Goal: Information Seeking & Learning: Learn about a topic

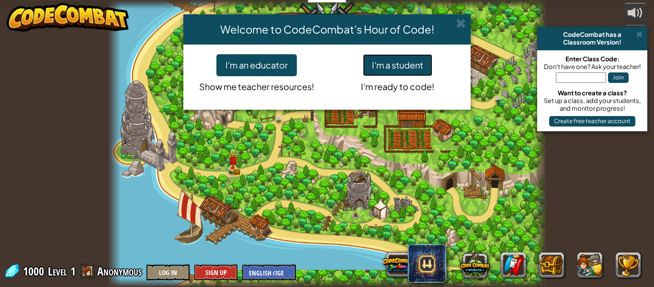
click at [415, 68] on button "I'm a student" at bounding box center [397, 65] width 69 height 22
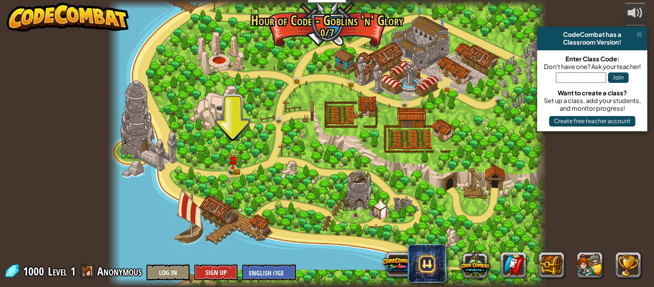
click at [247, 127] on div at bounding box center [327, 143] width 439 height 287
click at [239, 139] on div at bounding box center [327, 143] width 439 height 287
click at [233, 169] on link at bounding box center [234, 168] width 19 height 19
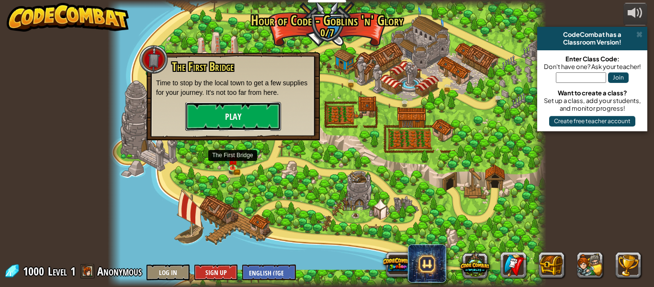
click at [243, 124] on button "Play" at bounding box center [233, 116] width 96 height 29
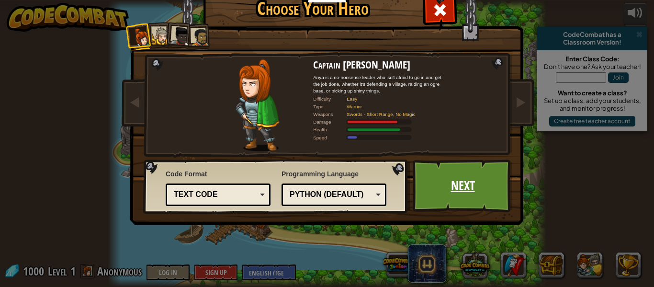
click at [468, 190] on link "Next" at bounding box center [463, 186] width 100 height 53
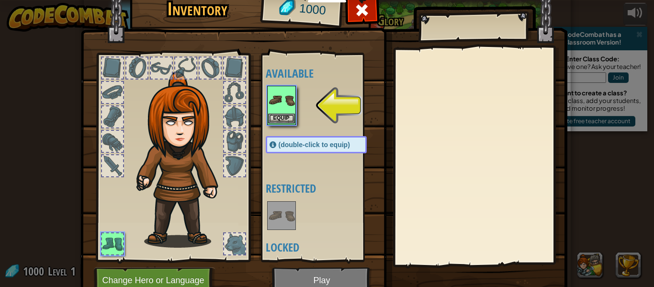
click at [285, 98] on img at bounding box center [281, 100] width 27 height 27
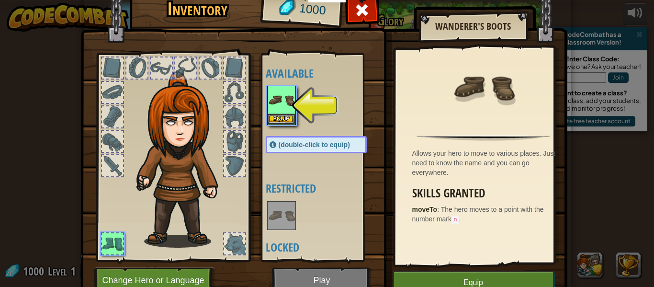
scroll to position [44, 0]
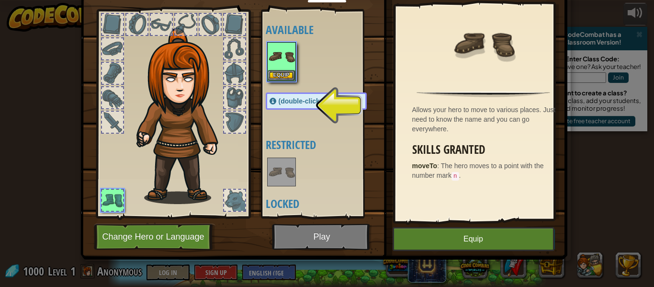
click at [294, 102] on span "(double-click to equip)" at bounding box center [314, 101] width 71 height 8
drag, startPoint x: 203, startPoint y: 96, endPoint x: 252, endPoint y: 115, distance: 53.1
click at [205, 96] on img at bounding box center [183, 116] width 103 height 176
click at [296, 165] on div at bounding box center [326, 172] width 120 height 32
click at [224, 106] on div at bounding box center [234, 97] width 21 height 21
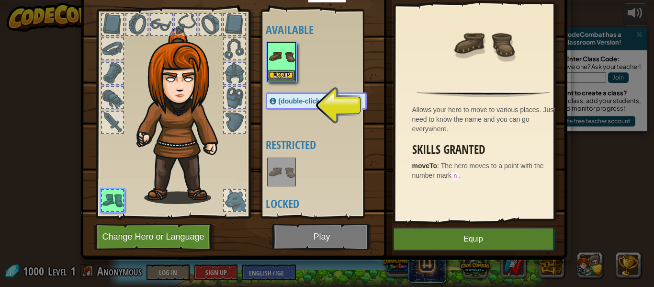
click at [228, 104] on div at bounding box center [234, 97] width 21 height 21
click at [236, 107] on div at bounding box center [234, 97] width 21 height 21
click at [176, 109] on img at bounding box center [183, 116] width 103 height 176
drag, startPoint x: 180, startPoint y: 54, endPoint x: 268, endPoint y: 170, distance: 145.0
click at [268, 170] on div "Inventory 1000 Available Equip (double-click to equip) Restricted Locked Wander…" at bounding box center [327, 102] width 487 height 316
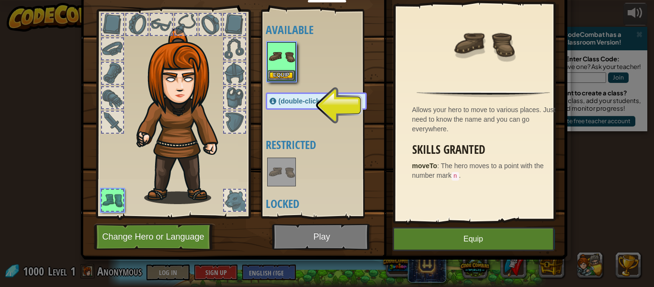
click at [342, 103] on span "(double-click to equip)" at bounding box center [314, 101] width 71 height 8
click at [184, 157] on img at bounding box center [183, 116] width 103 height 176
click at [108, 195] on div at bounding box center [112, 200] width 21 height 21
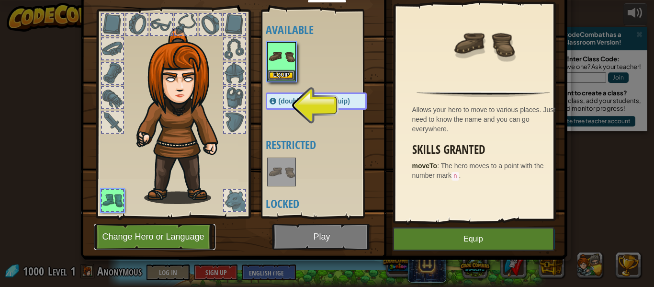
click at [137, 233] on button "Change Hero or Language" at bounding box center [155, 237] width 122 height 26
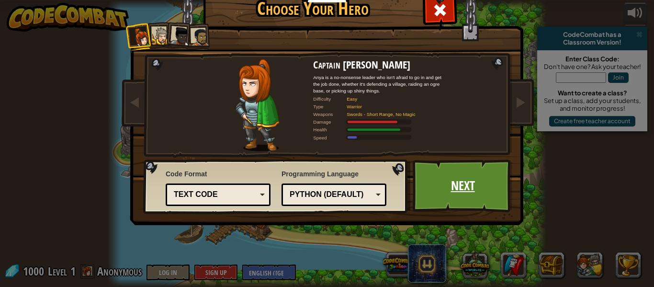
click at [455, 186] on link "Next" at bounding box center [463, 186] width 100 height 53
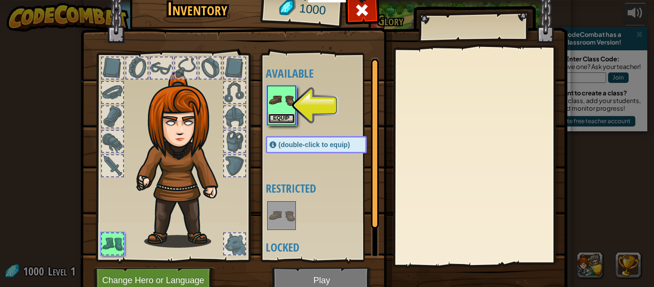
click at [286, 118] on button "Equip" at bounding box center [281, 119] width 27 height 10
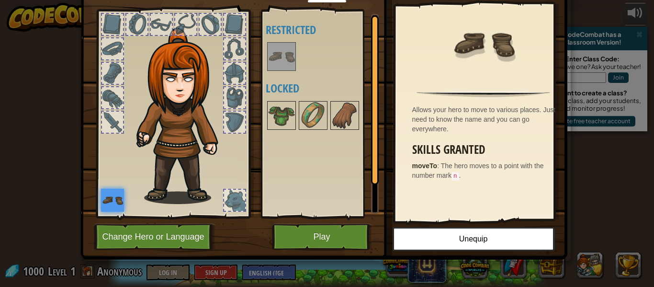
drag, startPoint x: 169, startPoint y: 96, endPoint x: 417, endPoint y: 184, distance: 263.3
click at [417, 184] on div "Inventory 1000 Available Equip (double-click to equip) Restricted Locked Wander…" at bounding box center [327, 102] width 487 height 316
click at [332, 233] on button "Play" at bounding box center [322, 237] width 100 height 26
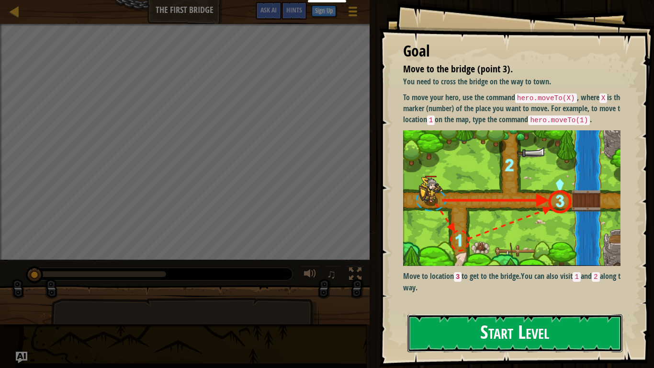
click at [499, 286] on button "Start Level" at bounding box center [515, 333] width 215 height 38
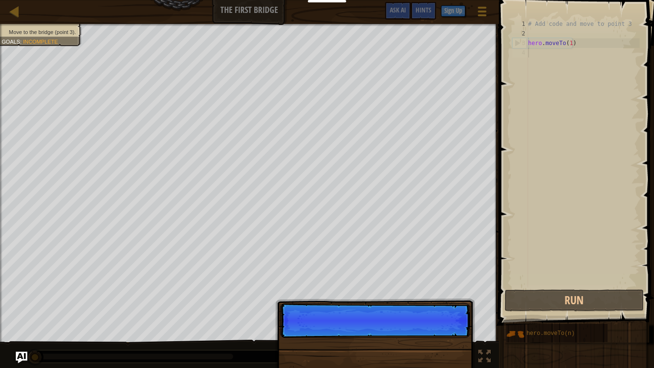
scroll to position [4, 0]
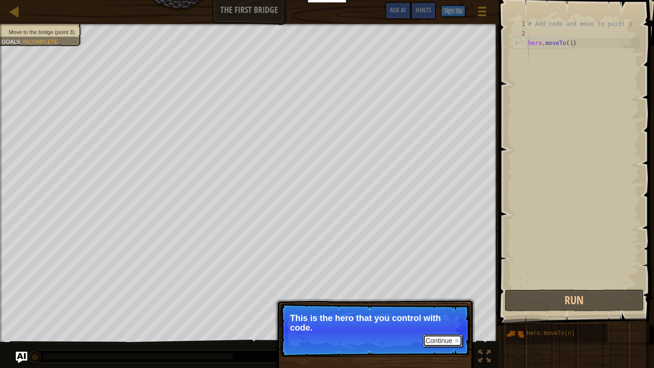
click at [437, 286] on button "Continue" at bounding box center [443, 340] width 40 height 12
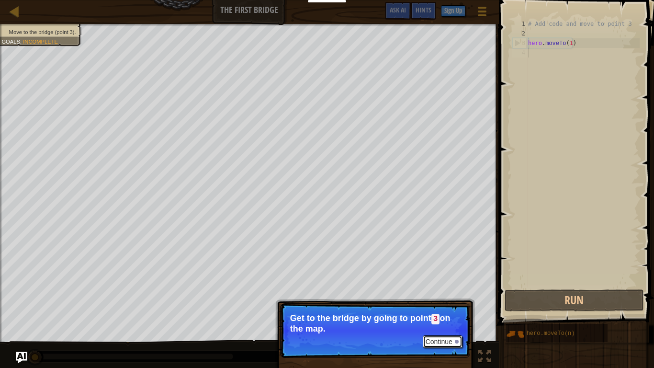
click at [452, 286] on button "Continue" at bounding box center [443, 341] width 40 height 12
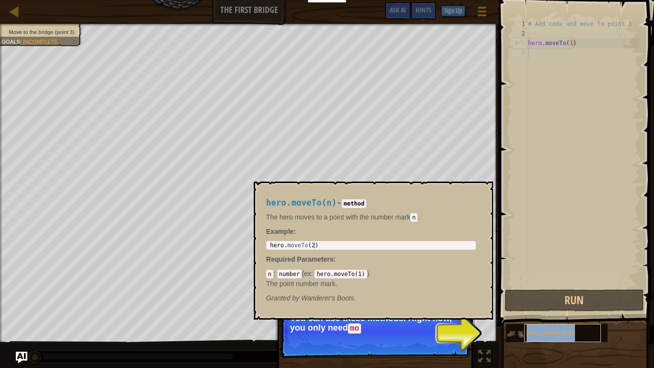
click at [534, 286] on div "hero.moveTo(n)" at bounding box center [563, 333] width 77 height 18
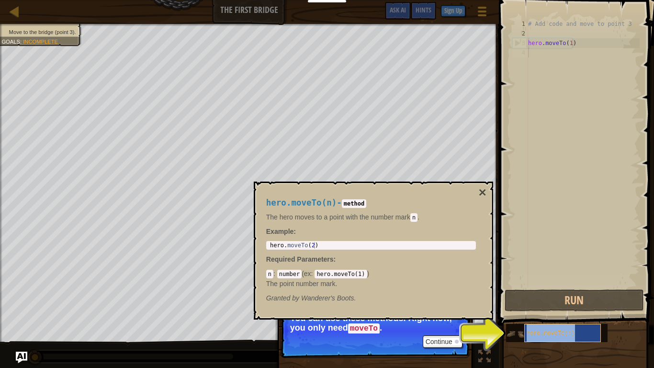
click at [546, 286] on div "hero.moveTo(n)" at bounding box center [563, 333] width 77 height 18
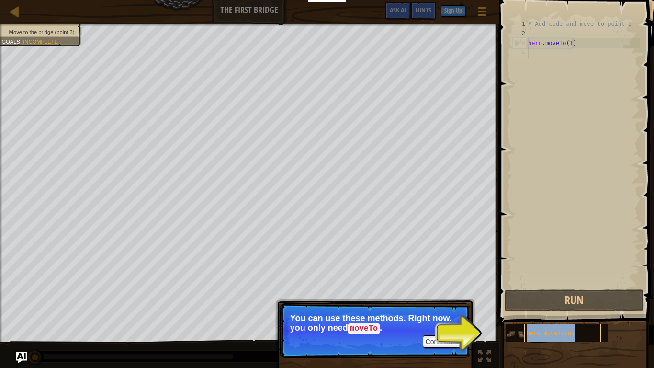
click at [555, 286] on span "hero.moveTo(n)" at bounding box center [551, 333] width 48 height 7
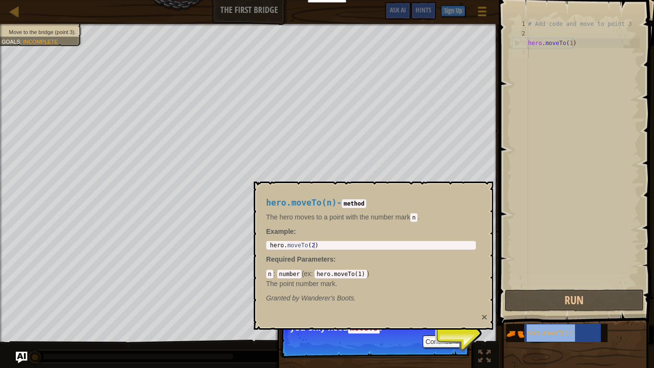
click at [485, 286] on button "×" at bounding box center [485, 317] width 6 height 10
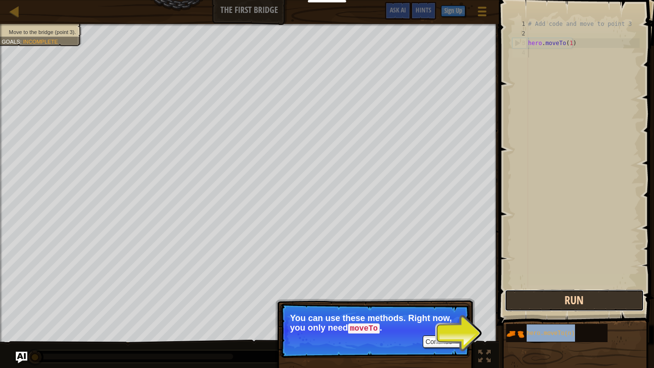
click at [565, 286] on button "Run" at bounding box center [574, 300] width 139 height 22
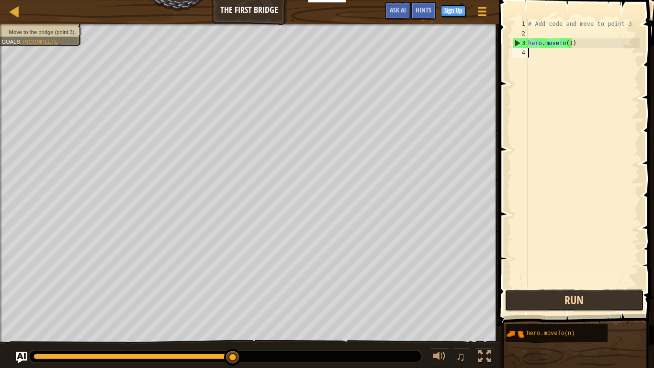
click at [590, 286] on button "Run" at bounding box center [574, 300] width 139 height 22
click at [583, 286] on button "Run" at bounding box center [574, 300] width 139 height 22
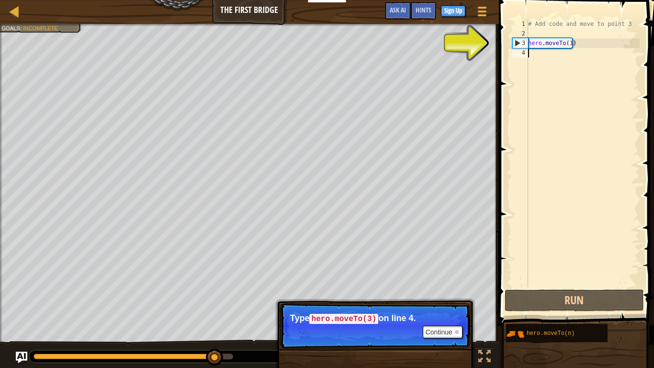
click at [516, 45] on div "3" at bounding box center [520, 43] width 15 height 10
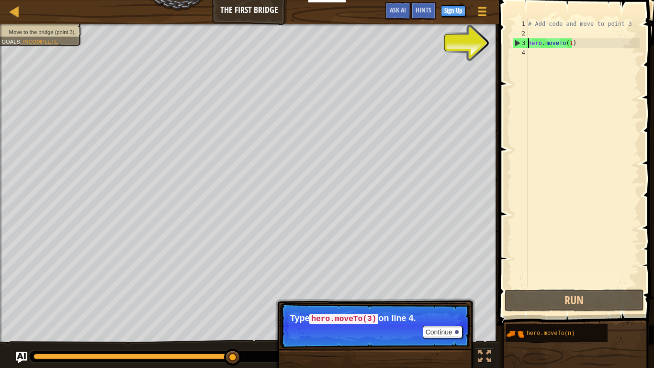
click at [537, 45] on div "# Add code and move to point 3 hero . moveTo ( 1 )" at bounding box center [583, 162] width 114 height 287
click at [513, 42] on div "3" at bounding box center [520, 43] width 15 height 10
click at [534, 43] on div "# Add code and move to point 3 hero . moveTo ( 1 )" at bounding box center [583, 162] width 114 height 287
click at [517, 43] on div "3" at bounding box center [520, 43] width 15 height 10
click at [514, 42] on div "3" at bounding box center [520, 43] width 15 height 10
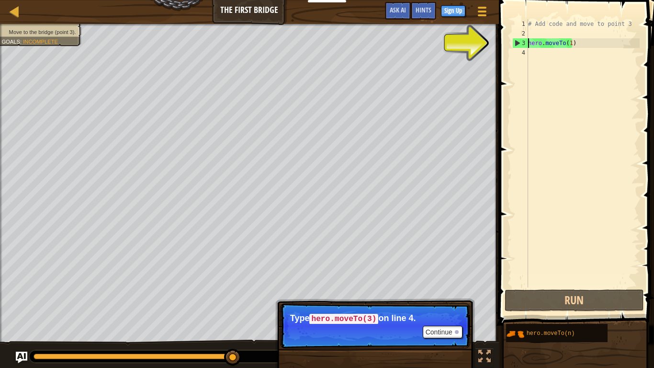
click at [514, 42] on div "3" at bounding box center [520, 43] width 15 height 10
type textarea "hero.moveTo(1)"
click at [556, 35] on div "# Add code and move to point 3 hero . moveTo ( 1 )" at bounding box center [583, 162] width 114 height 287
click at [581, 55] on div "# Add code and move to point 3 hero . moveTo ( 1 )" at bounding box center [583, 162] width 114 height 287
click at [447, 286] on button "Continue" at bounding box center [443, 332] width 40 height 12
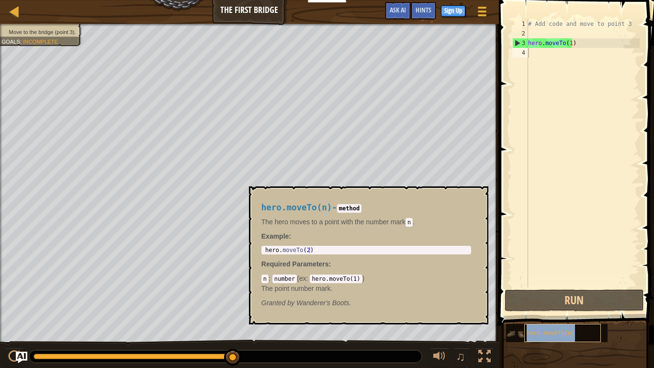
click at [563, 286] on span "hero.moveTo(n)" at bounding box center [551, 333] width 48 height 7
click at [566, 111] on div "# Add code and move to point 3 hero . moveTo ( 1 )" at bounding box center [583, 162] width 114 height 287
click at [555, 112] on div "# Add code and move to point 3 hero . moveTo ( 1 )" at bounding box center [583, 162] width 114 height 287
click at [560, 99] on div "# Add code and move to point 3 hero . moveTo ( 1 )" at bounding box center [583, 162] width 114 height 287
click at [569, 88] on div "# Add code and move to point 3 hero . moveTo ( 1 )" at bounding box center [583, 162] width 114 height 287
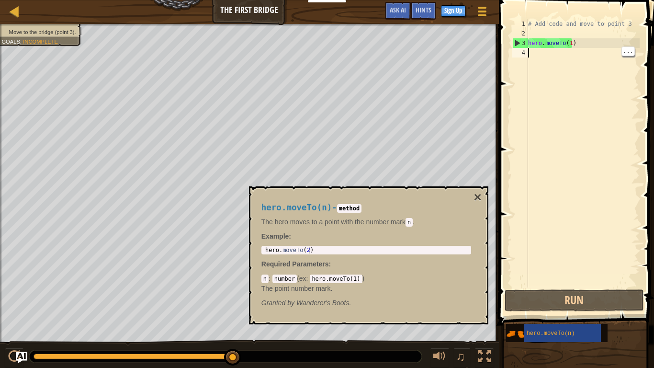
click at [572, 80] on div "# Add code and move to point 3 hero . moveTo ( 1 )" at bounding box center [583, 162] width 114 height 287
click at [654, 286] on span at bounding box center [577, 149] width 163 height 354
click at [652, 286] on span at bounding box center [577, 149] width 163 height 354
click at [652, 286] on div "1 2 3 4 # Add code and move to point 3 hero . moveTo ( 1 ) הההההההההההההההההההה…" at bounding box center [575, 182] width 158 height 354
click at [654, 286] on div "1 2 3 4 # Add code and move to point 3 hero . moveTo ( 1 ) הההההההההההההההההההה…" at bounding box center [575, 182] width 158 height 354
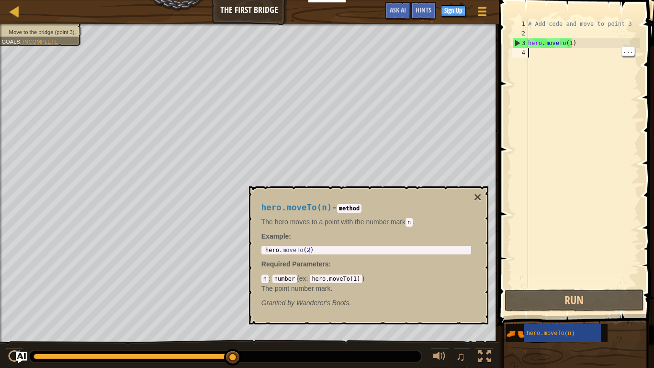
type textarea "hero.moveTo(2)"
click at [244, 10] on body "Educators Create Free Account School & District Solutions Teacher Toolkit Previ…" at bounding box center [327, 5] width 654 height 10
click at [549, 72] on div "# Add code and move to point 3 hero . moveTo ( 1 )" at bounding box center [583, 162] width 114 height 287
paste textarea "hero.moveTo(2)"
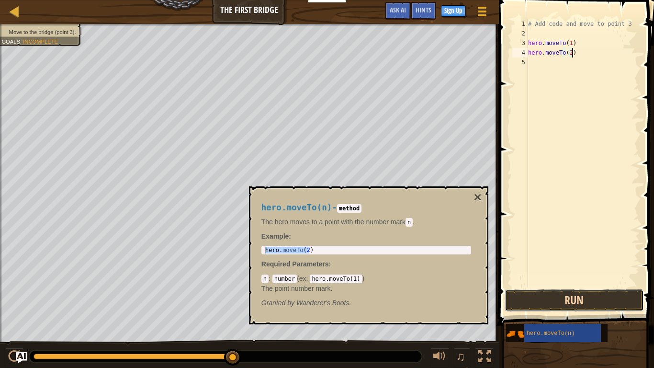
click at [583, 286] on button "Run" at bounding box center [574, 300] width 139 height 22
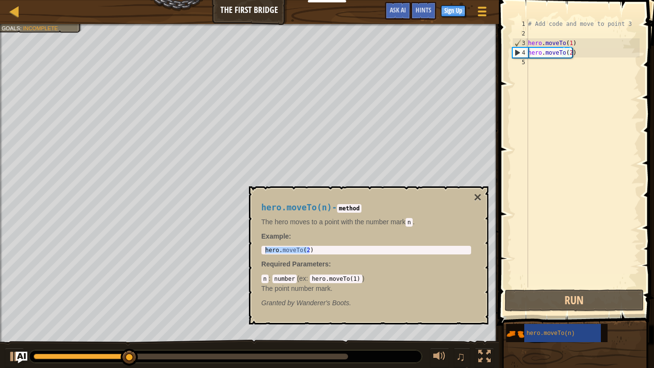
drag, startPoint x: 318, startPoint y: 242, endPoint x: 264, endPoint y: 250, distance: 54.3
click at [264, 250] on div "hero.moveTo(n) - method The hero moves to a point with the number mark n . Exam…" at bounding box center [366, 255] width 223 height 123
click at [480, 196] on button "×" at bounding box center [478, 197] width 8 height 13
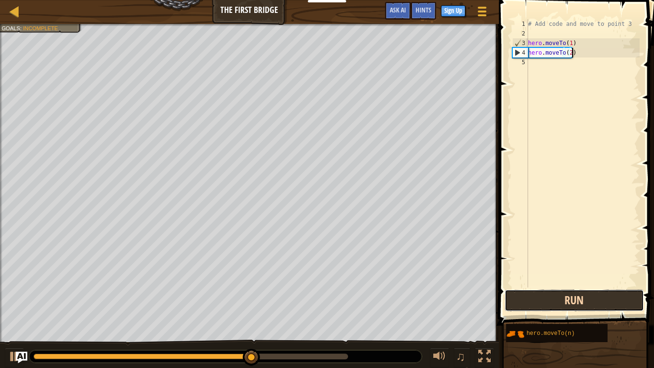
click at [571, 286] on button "Run" at bounding box center [574, 300] width 139 height 22
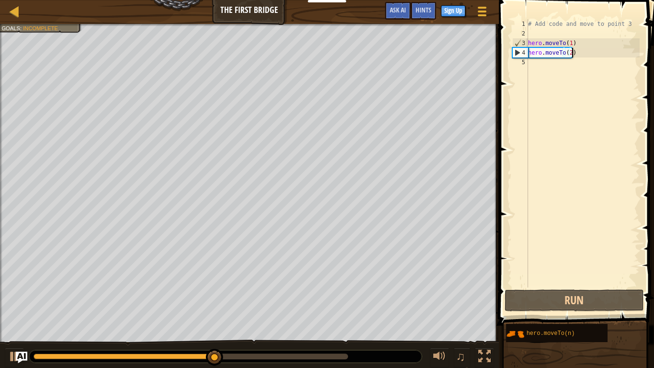
click at [517, 53] on div "4" at bounding box center [520, 53] width 15 height 10
type textarea "hero.moveTo(2)"
click at [568, 257] on div "Map The First Bridge Game Menu Done Sign Up Hints Ask AI 1 הההההההההההההההההההה…" at bounding box center [327, 184] width 654 height 368
click at [529, 61] on div "hero.moveTo(2) 1 2 3 4 5 # Add code and move to point 3 hero . moveTo ( 1 ) her…" at bounding box center [575, 153] width 129 height 268
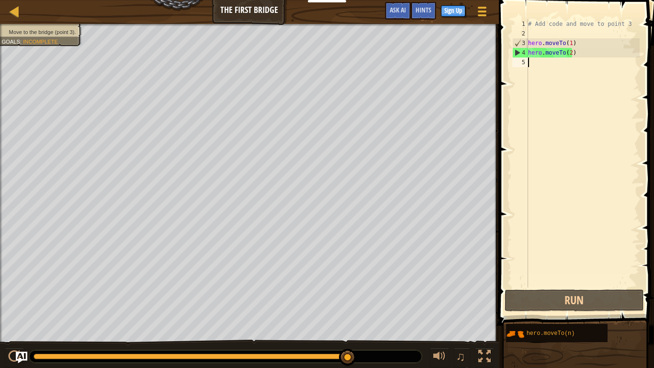
paste textarea "hero.moveTo(2)"
type textarea "hero.moveTo(2)"
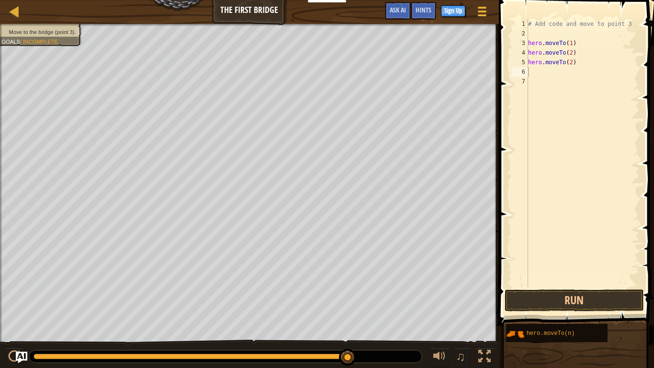
click at [576, 286] on button "Run" at bounding box center [574, 300] width 139 height 22
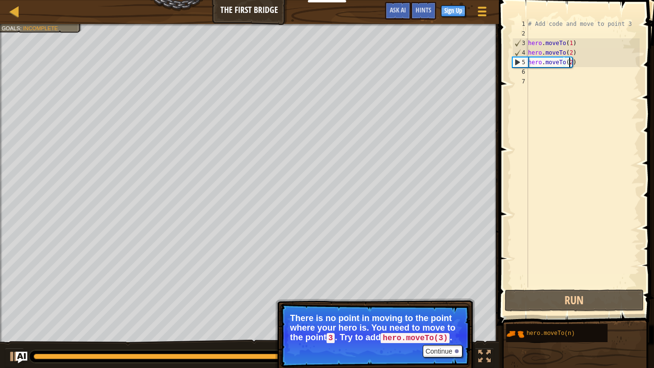
click at [571, 63] on div "# Add code and move to point 3 hero . moveTo ( 1 ) hero . moveTo ( 2 ) hero . m…" at bounding box center [583, 162] width 114 height 287
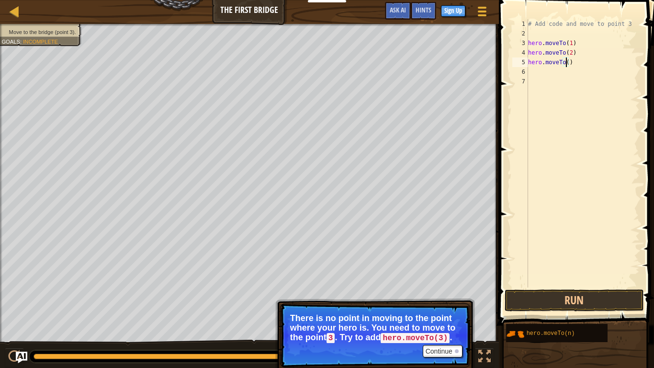
type textarea "hero.moveTo(3)"
click at [560, 126] on div "# Add code and move to point 3 hero . moveTo ( 1 ) hero . moveTo ( 2 ) hero . m…" at bounding box center [583, 162] width 114 height 287
click at [538, 72] on div "# Add code and move to point 3 hero . moveTo ( 1 ) hero . moveTo ( 2 ) hero . m…" at bounding box center [583, 162] width 114 height 287
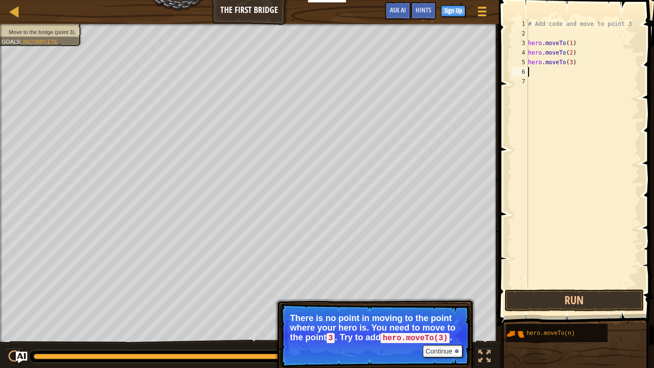
paste textarea "hero.moveTo(2)"
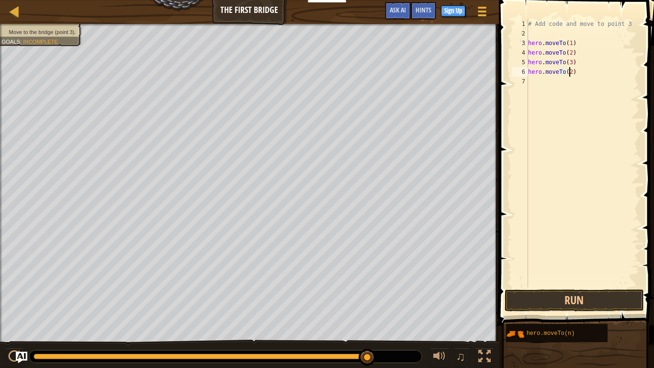
click at [568, 73] on div "# Add code and move to point 3 hero . moveTo ( 1 ) hero . moveTo ( 2 ) hero . m…" at bounding box center [583, 162] width 114 height 287
type textarea "hero.moveTo(4)"
click at [542, 89] on div "# Add code and move to point 3 hero . moveTo ( 1 ) hero . moveTo ( 2 ) hero . m…" at bounding box center [583, 162] width 114 height 287
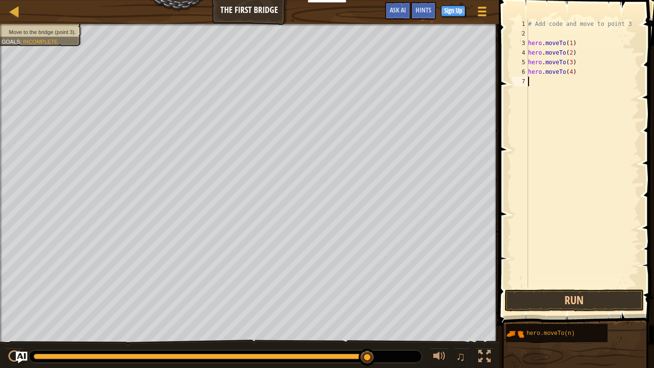
paste textarea "hero.moveTo(2)"
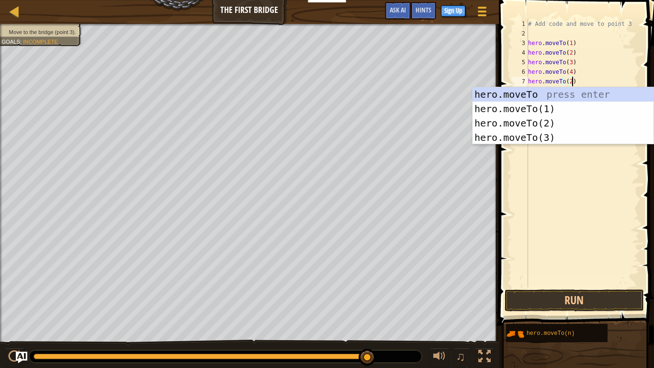
click at [567, 83] on div "# Add code and move to point 3 hero . moveTo ( 1 ) hero . moveTo ( 2 ) hero . m…" at bounding box center [583, 162] width 114 height 287
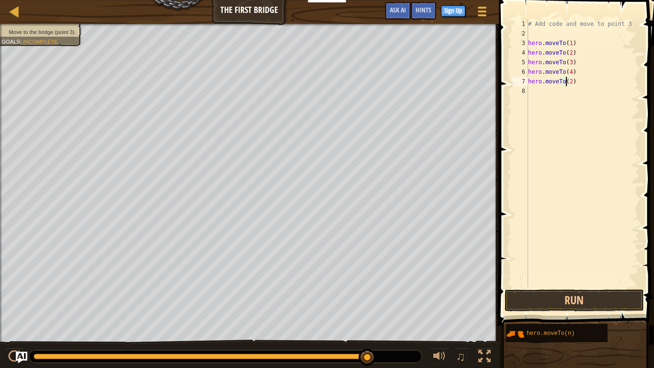
click at [567, 83] on div "# Add code and move to point 3 hero . moveTo ( 1 ) hero . moveTo ( 2 ) hero . m…" at bounding box center [583, 162] width 114 height 287
click at [569, 81] on div "# Add code and move to point 3 hero . moveTo ( 1 ) hero . moveTo ( 2 ) hero . m…" at bounding box center [583, 162] width 114 height 287
type textarea "hero.moveTo(5)"
drag, startPoint x: 594, startPoint y: 301, endPoint x: 622, endPoint y: 281, distance: 35.0
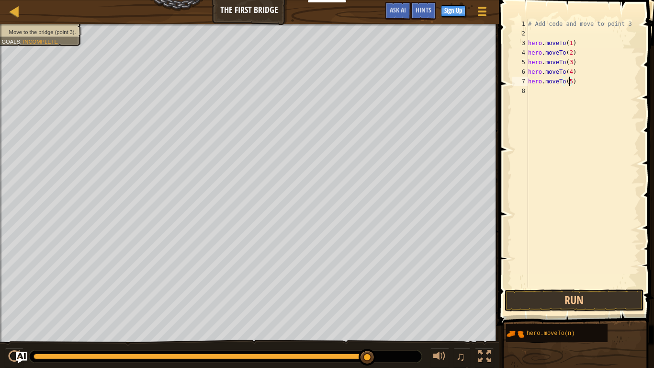
click at [622, 281] on div "# Add code and move to point 3 hero . moveTo ( 1 ) hero . moveTo ( 2 ) hero . m…" at bounding box center [583, 162] width 114 height 287
click at [594, 286] on button "Run" at bounding box center [574, 300] width 139 height 22
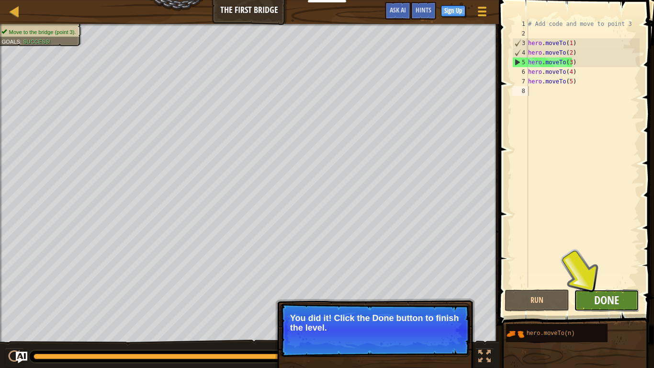
click at [616, 286] on span "Done" at bounding box center [606, 299] width 25 height 15
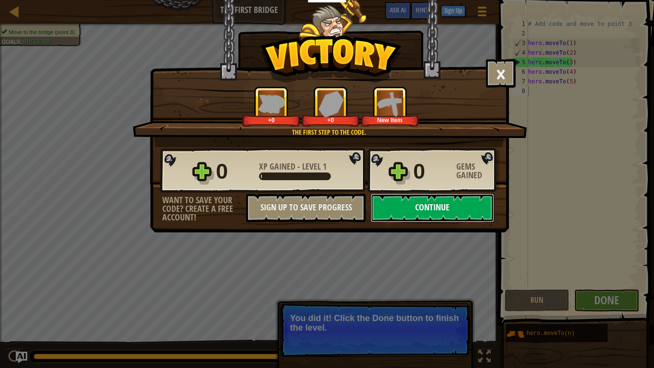
click at [454, 208] on button "Continue" at bounding box center [433, 208] width 124 height 29
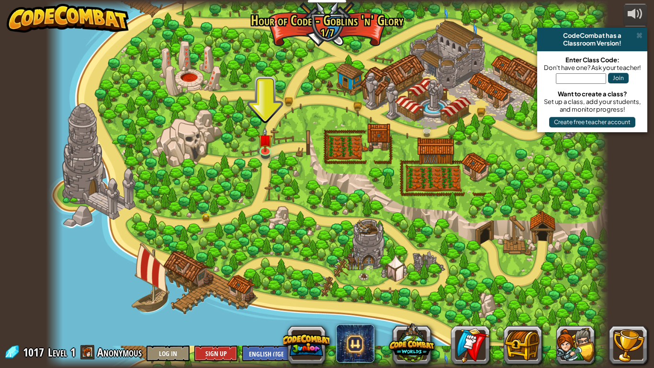
click at [253, 133] on div at bounding box center [327, 184] width 563 height 368
click at [263, 141] on img at bounding box center [265, 133] width 14 height 33
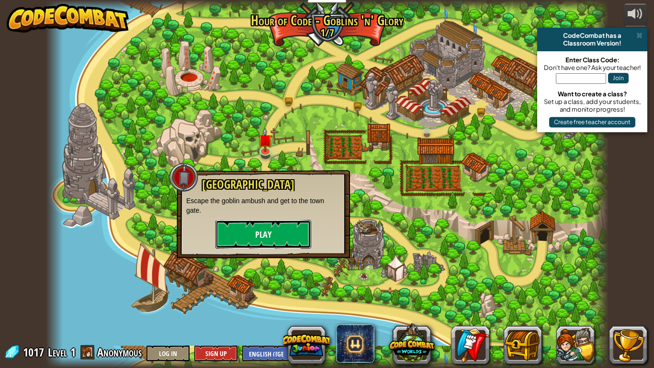
click at [265, 222] on button "Play" at bounding box center [264, 234] width 96 height 29
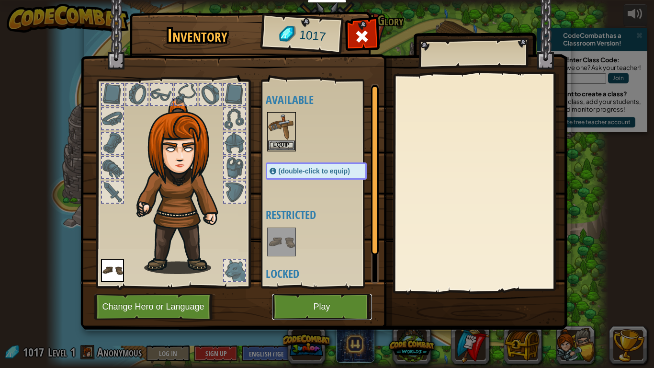
click at [327, 286] on button "Play" at bounding box center [322, 307] width 100 height 26
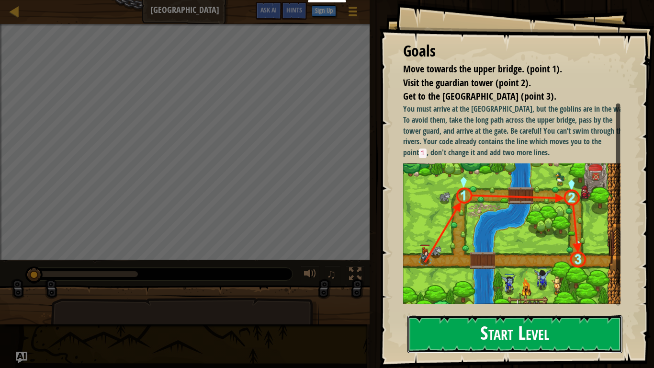
click at [456, 286] on button "Start Level" at bounding box center [515, 334] width 215 height 38
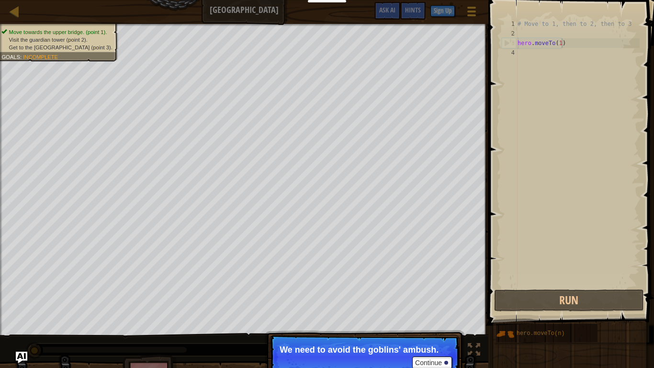
click at [574, 46] on div "# Move to 1, then to 2, then to 3 hero . moveTo ( 1 )" at bounding box center [578, 162] width 124 height 287
click at [560, 44] on div "# Move to 1, then to 2, then to 3 hero . moveTo ( 1 )" at bounding box center [578, 162] width 124 height 287
click at [552, 39] on div "# Move to 1, then to 2, then to 3 hero . moveTo ( 1 )" at bounding box center [578, 162] width 124 height 287
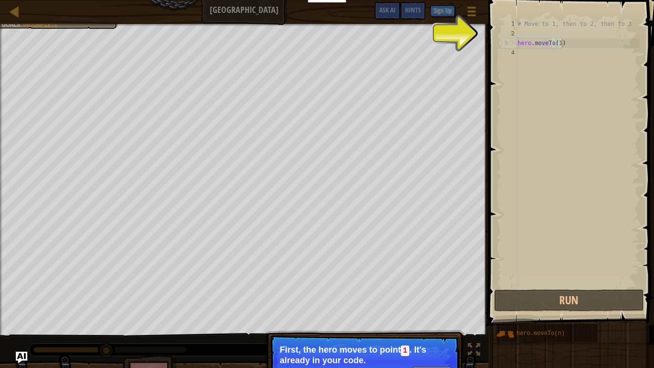
click at [566, 44] on div "# Move to 1, then to 2, then to 3 hero . moveTo ( 1 )" at bounding box center [578, 162] width 124 height 287
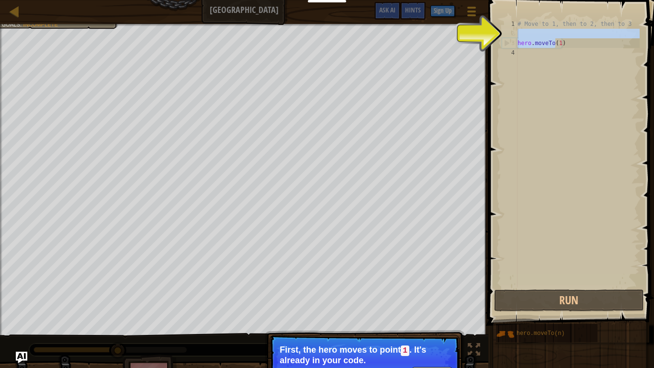
click at [440, 35] on div "Map Old Town Road Game Menu Done Sign Up Hints Ask AI 1 ההההההההההההההההההההההה…" at bounding box center [327, 184] width 654 height 368
click at [554, 45] on div "# Move to 1, then to 2, then to 3 hero . moveTo ( 1 )" at bounding box center [578, 153] width 124 height 268
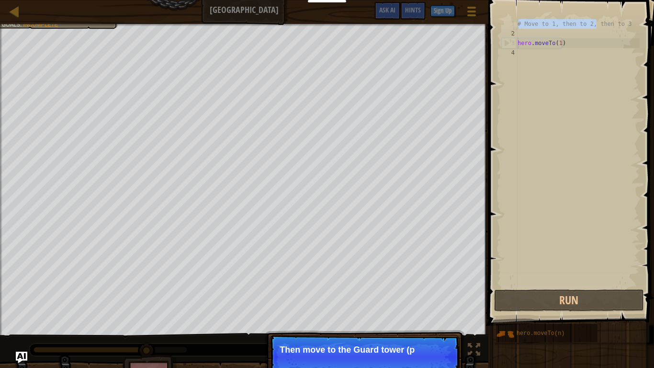
drag, startPoint x: 595, startPoint y: 22, endPoint x: 458, endPoint y: 22, distance: 137.0
click at [447, 17] on div "Map Old Town Road Game Menu Done Sign Up Hints Ask AI 1 ההההההההההההההההההההההה…" at bounding box center [327, 184] width 654 height 368
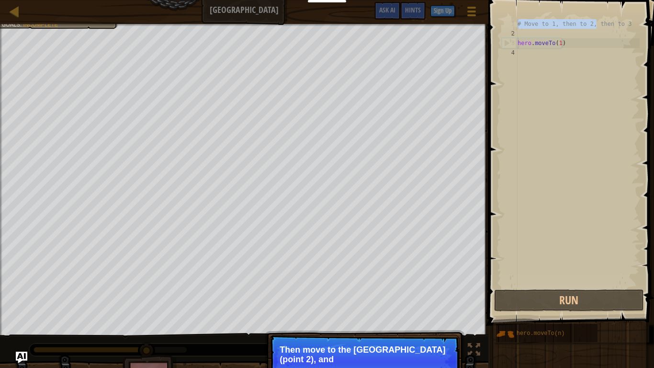
click at [634, 46] on div "# Move to 1, then to 2, then to 3 hero . moveTo ( 1 )" at bounding box center [578, 162] width 124 height 287
type textarea "hero.moveTo(1)"
drag, startPoint x: 626, startPoint y: 15, endPoint x: 468, endPoint y: 11, distance: 158.1
click at [446, 6] on div "Map Old Town Road Game Menu Done Sign Up Hints Ask AI 1 ההההההההההההההההההההההה…" at bounding box center [327, 184] width 654 height 368
click at [627, 79] on div "# Move to 1, then to 2, then to 3 hero . moveTo ( 1 )" at bounding box center [578, 162] width 124 height 287
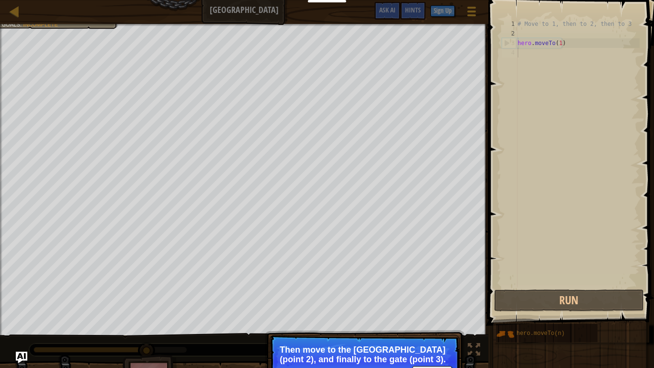
click at [426, 286] on p "Then move to the Guard tower (point 2), and finally to the gate (point 3)." at bounding box center [365, 354] width 170 height 19
click at [438, 286] on button "Continue" at bounding box center [432, 372] width 40 height 12
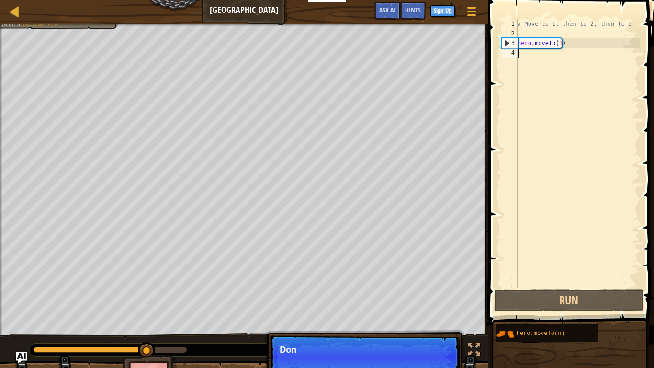
click at [438, 10] on html "Educators Create Free Account School & District Solutions Teacher Toolkit Previ…" at bounding box center [327, 5] width 654 height 10
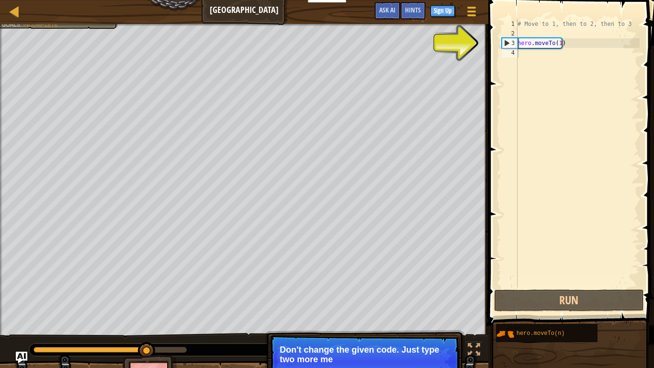
click at [529, 46] on div "# Move to 1, then to 2, then to 3 hero . moveTo ( 1 )" at bounding box center [578, 162] width 124 height 287
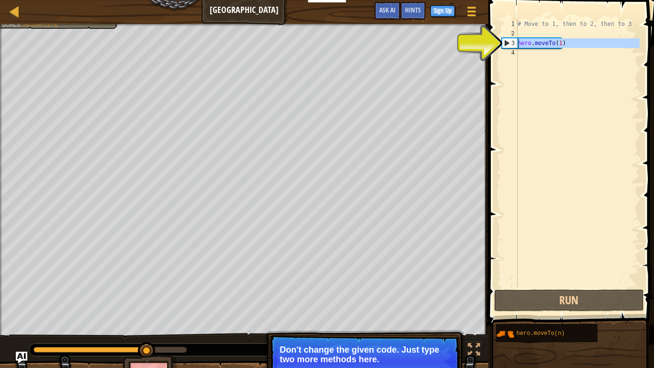
click at [506, 42] on div "3" at bounding box center [510, 43] width 15 height 10
type textarea "hero.moveTo(1)"
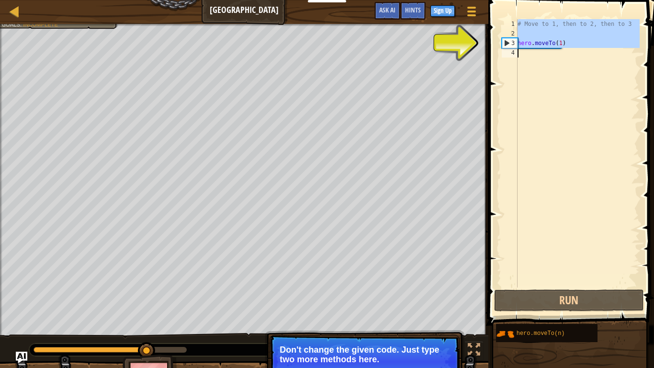
click at [506, 42] on div "3" at bounding box center [510, 43] width 15 height 10
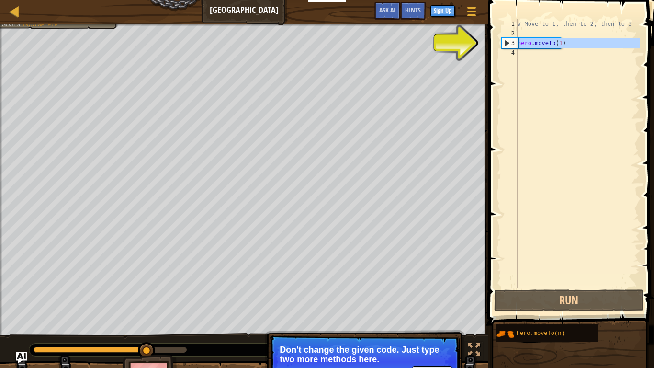
click at [480, 47] on div "Map Old Town Road Game Menu Done Sign Up Hints Ask AI 1 ההההההההההההההההההההההה…" at bounding box center [327, 184] width 654 height 368
type textarea "hero.moveTo(1)"
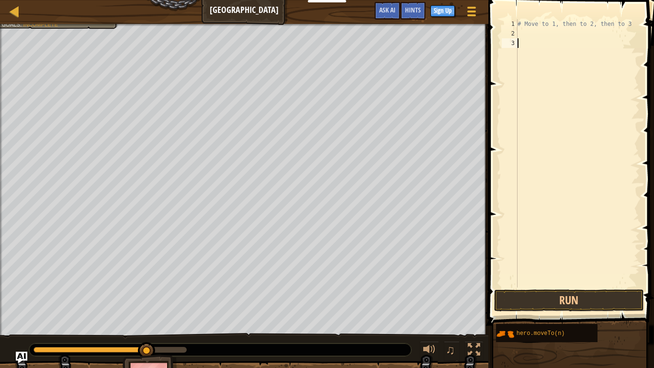
paste textarea "hero.moveTo(2)"
type textarea "hero.moveTo(2)"
click at [556, 44] on div "# Move to 1, then to 2, then to 3 hero . moveTo ( 2 )" at bounding box center [578, 162] width 124 height 287
click at [550, 32] on div "# Move to 1, then to 2, then to 3 hero . moveTo ( 2 )" at bounding box center [578, 162] width 124 height 287
paste textarea "hero.moveTo(2)"
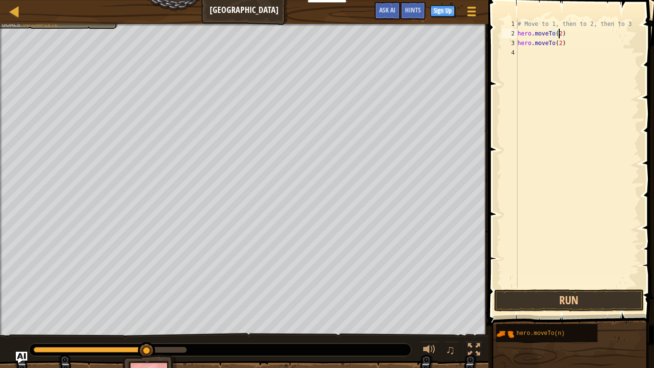
click at [558, 32] on div "# Move to 1, then to 2, then to 3 hero . moveTo ( 2 ) hero . moveTo ( 2 )" at bounding box center [578, 162] width 124 height 287
type textarea "hero.moveTo(1)"
click at [571, 88] on div "# Move to 1, then to 2, then to 3 hero . moveTo ( 1 ) hero . moveTo ( 2 )" at bounding box center [578, 162] width 124 height 287
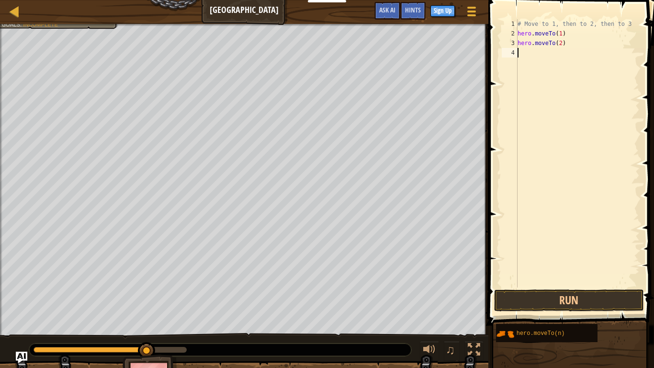
paste textarea "hero.moveTo(2)"
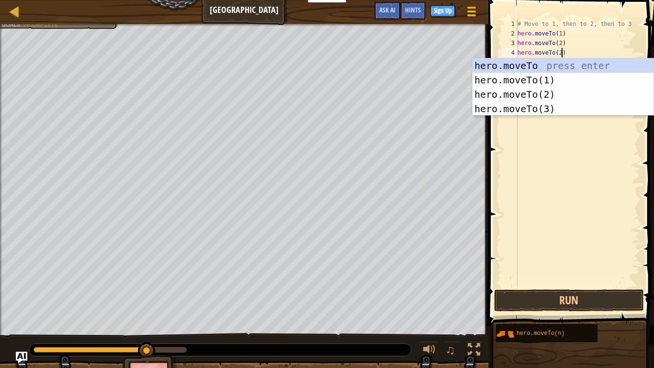
click at [556, 51] on div "# Move to 1, then to 2, then to 3 hero . moveTo ( 1 ) hero . moveTo ( 2 ) hero …" at bounding box center [578, 162] width 124 height 287
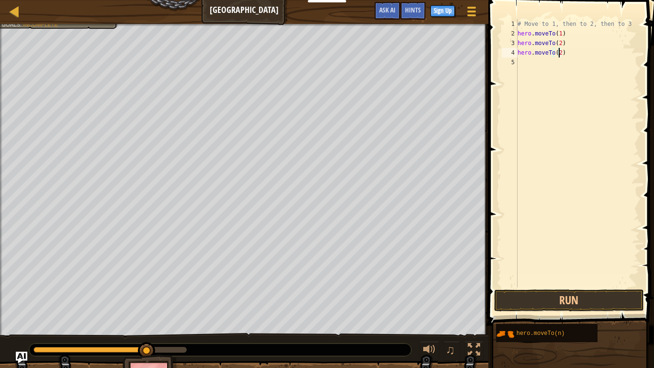
click at [559, 51] on div "# Move to 1, then to 2, then to 3 hero . moveTo ( 1 ) hero . moveTo ( 2 ) hero …" at bounding box center [578, 162] width 124 height 287
type textarea "hero.moveTo(3)"
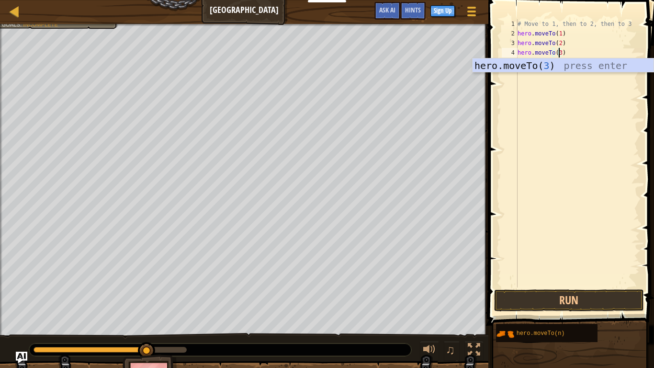
click at [583, 158] on div "# Move to 1, then to 2, then to 3 hero . moveTo ( 1 ) hero . moveTo ( 2 ) hero …" at bounding box center [578, 162] width 124 height 287
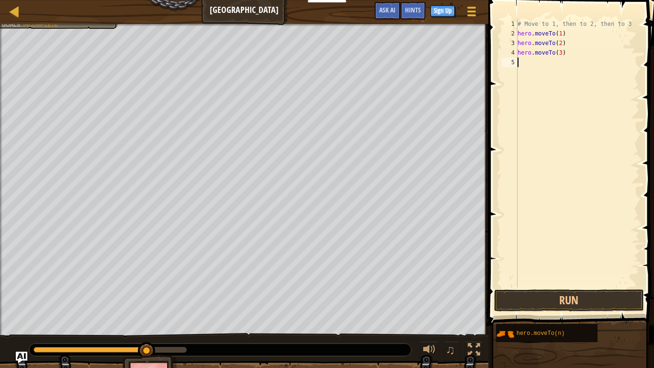
scroll to position [4, 0]
paste textarea "hero.moveTo(2)"
click at [556, 57] on div "# Move to 1, then to 2, then to 3 hero . moveTo ( 1 ) hero . moveTo ( 2 ) hero …" at bounding box center [578, 162] width 124 height 287
click at [559, 59] on div "# Move to 1, then to 2, then to 3 hero . moveTo ( 1 ) hero . moveTo ( 2 ) hero …" at bounding box center [578, 162] width 124 height 287
type textarea "hero.moveTo(4)"
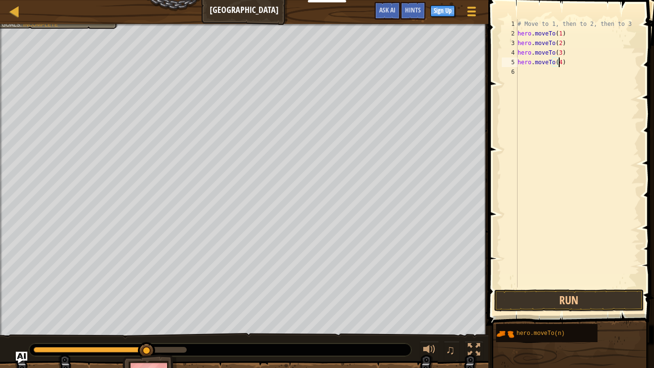
scroll to position [4, 3]
click at [523, 71] on div "# Move to 1, then to 2, then to 3 hero . moveTo ( 1 ) hero . moveTo ( 2 ) hero …" at bounding box center [578, 162] width 124 height 287
paste textarea "hero.moveTo(2)"
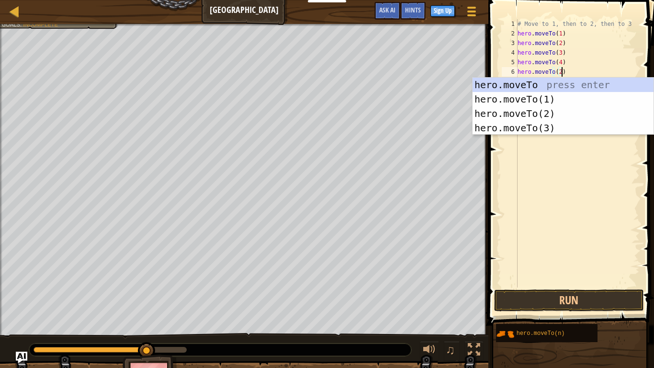
click at [559, 73] on div "# Move to 1, then to 2, then to 3 hero . moveTo ( 1 ) hero . moveTo ( 2 ) hero …" at bounding box center [578, 162] width 124 height 287
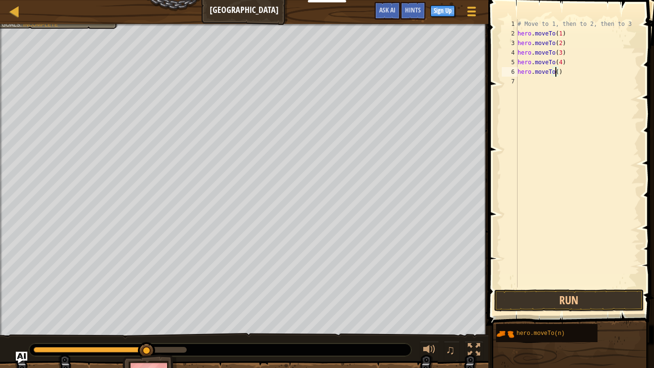
type textarea "hero.moveTo(5)"
click at [554, 95] on div "# Move to 1, then to 2, then to 3 hero . moveTo ( 1 ) hero . moveTo ( 2 ) hero …" at bounding box center [578, 162] width 124 height 287
click at [593, 286] on button "Run" at bounding box center [568, 300] width 149 height 22
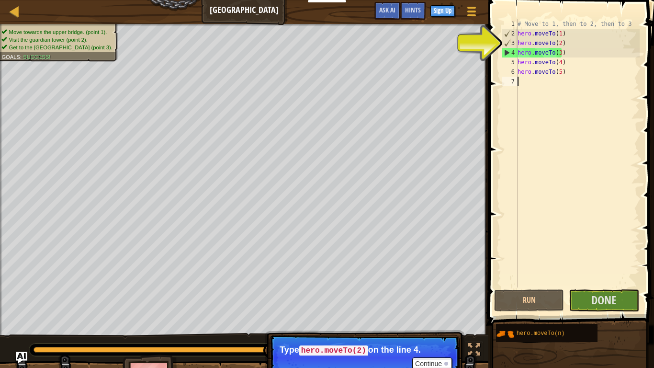
click at [507, 52] on div "4" at bounding box center [510, 53] width 15 height 10
click at [507, 53] on div "4" at bounding box center [510, 53] width 15 height 10
type textarea "hero.moveTo(3)"
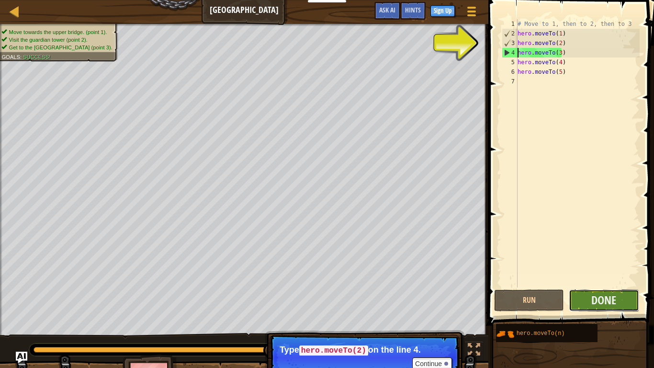
drag, startPoint x: 607, startPoint y: 310, endPoint x: 639, endPoint y: 297, distance: 34.8
click at [639, 286] on button "Done" at bounding box center [604, 300] width 70 height 22
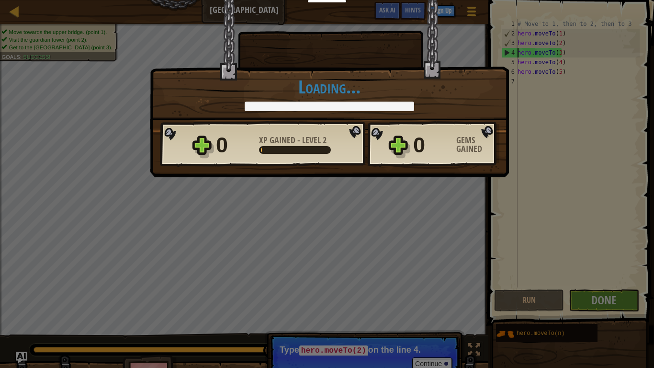
click at [631, 286] on div "× Shortcuts can be dangerous. How fun was this level? Loading... Reticulating S…" at bounding box center [327, 184] width 654 height 368
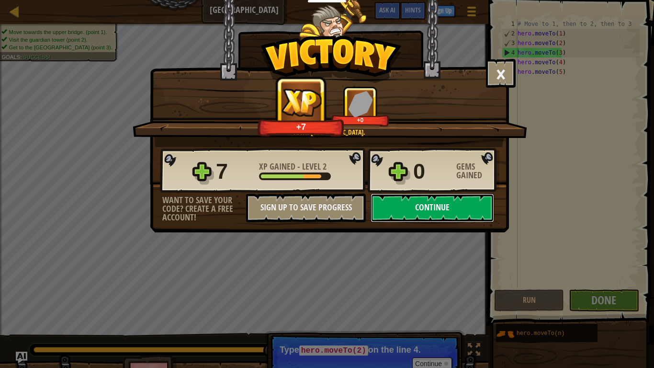
click at [437, 200] on button "Continue" at bounding box center [433, 208] width 124 height 29
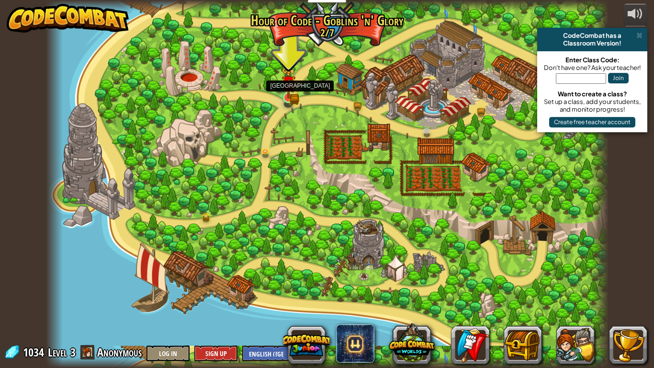
click at [289, 88] on img at bounding box center [289, 83] width 9 height 9
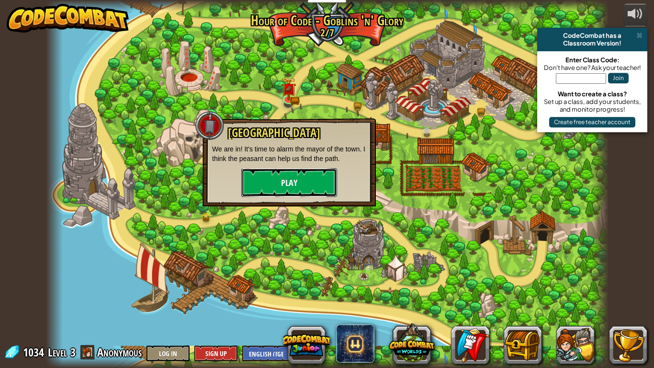
click at [294, 194] on button "Play" at bounding box center [289, 182] width 96 height 29
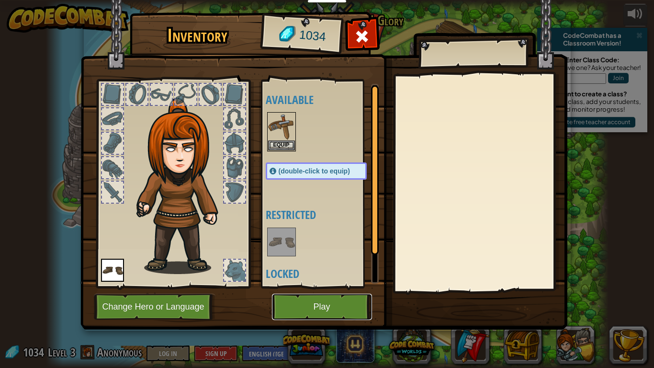
click at [329, 286] on button "Play" at bounding box center [322, 307] width 100 height 26
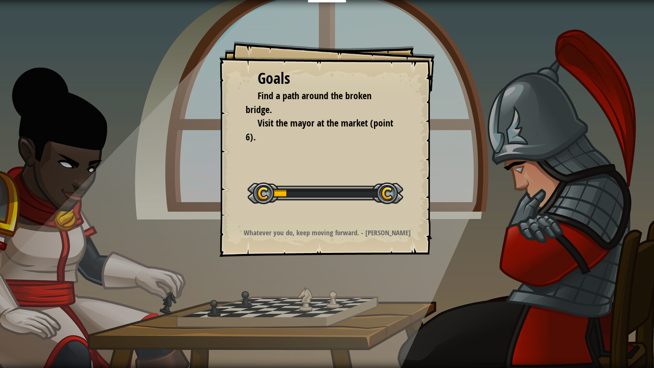
click at [346, 281] on div "Goals Find a path around the broken bridge. Visit the mayor at the market (poin…" at bounding box center [327, 184] width 654 height 368
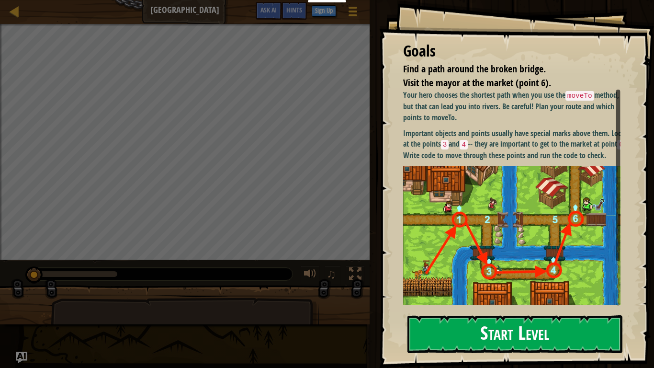
click at [524, 175] on div "Your hero chooses the shortest path when you use the moveTo method, but that ca…" at bounding box center [515, 216] width 225 height 253
click at [490, 286] on button "Start Level" at bounding box center [515, 334] width 215 height 38
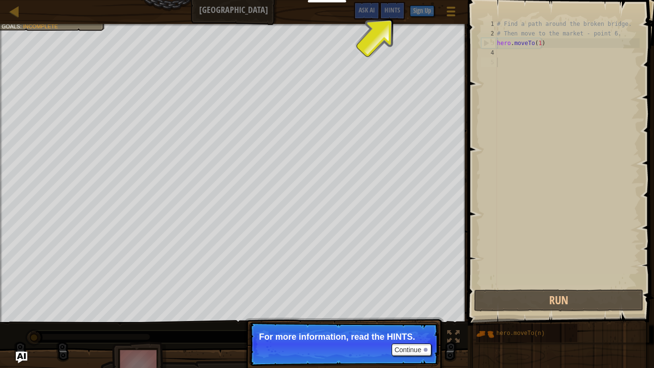
click at [506, 65] on div "# Find a path around the broken bridge. # Then move to the market - point 6. he…" at bounding box center [567, 162] width 145 height 287
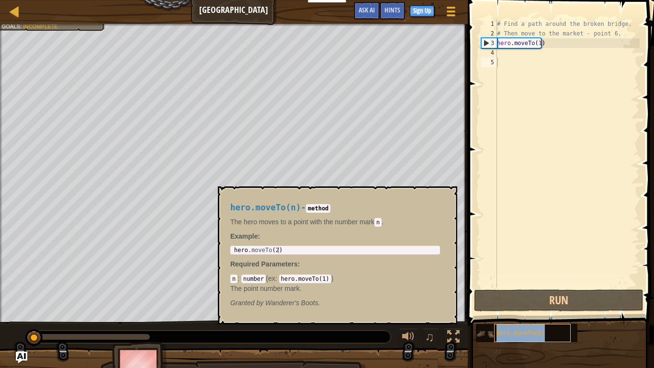
copy span "hero.moveTo(n)"
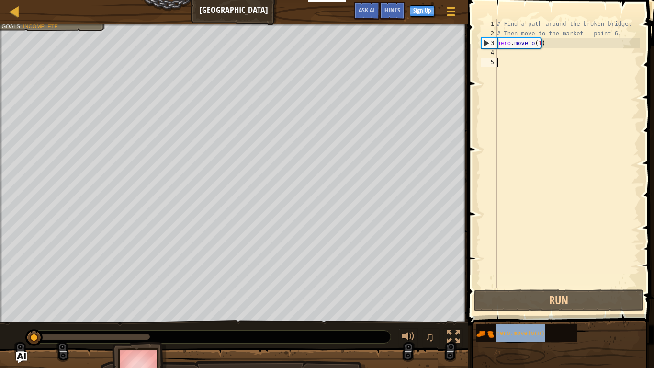
drag, startPoint x: 559, startPoint y: 86, endPoint x: 565, endPoint y: 101, distance: 15.7
click at [559, 86] on div "# Find a path around the broken bridge. # Then move to the market - point 6. he…" at bounding box center [567, 162] width 145 height 287
click at [519, 56] on div "# Find a path around the broken bridge. # Then move to the market - point 6. he…" at bounding box center [567, 162] width 145 height 287
paste textarea "hero.moveTo(n)"
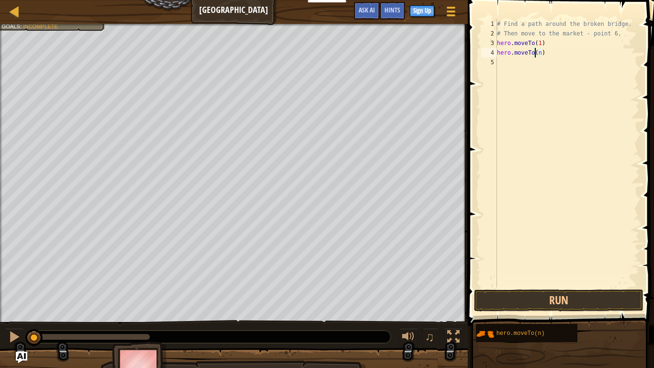
click at [535, 56] on div "# Find a path around the broken bridge. # Then move to the market - point 6. he…" at bounding box center [567, 162] width 145 height 287
click at [538, 56] on div "# Find a path around the broken bridge. # Then move to the market - point 6. he…" at bounding box center [567, 162] width 145 height 287
type textarea "hero.moveTo(2)"
click at [511, 67] on div "hero.moveTo( 2 ) press enter" at bounding box center [601, 79] width 181 height 43
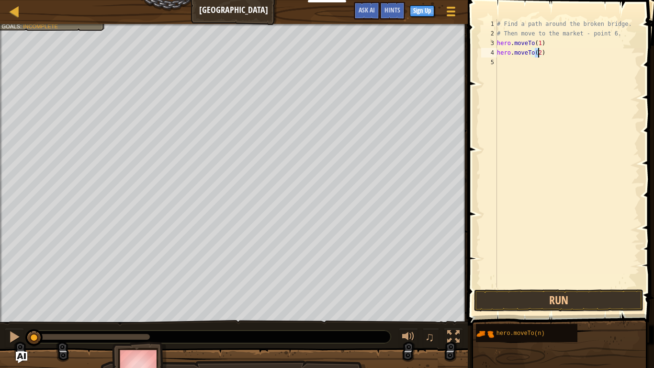
click at [498, 64] on div "# Find a path around the broken bridge. # Then move to the market - point 6. he…" at bounding box center [567, 162] width 145 height 287
paste textarea "hero.moveTo(n)"
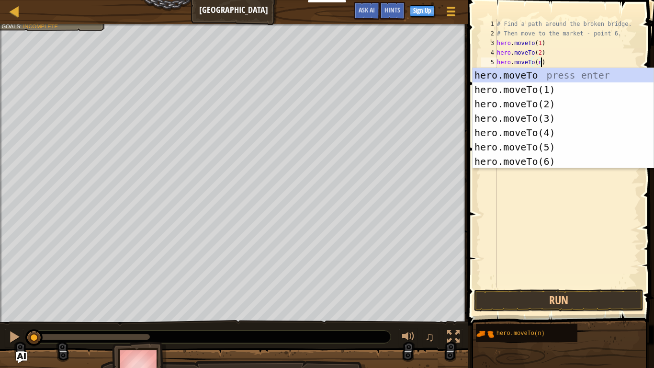
click at [537, 61] on div "# Find a path around the broken bridge. # Then move to the market - point 6. he…" at bounding box center [567, 162] width 145 height 287
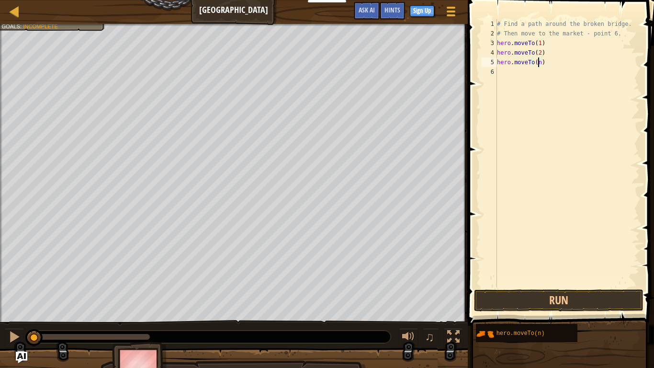
click at [537, 61] on div "# Find a path around the broken bridge. # Then move to the market - point 6. he…" at bounding box center [567, 162] width 145 height 287
type textarea "hero.moveTo(3)"
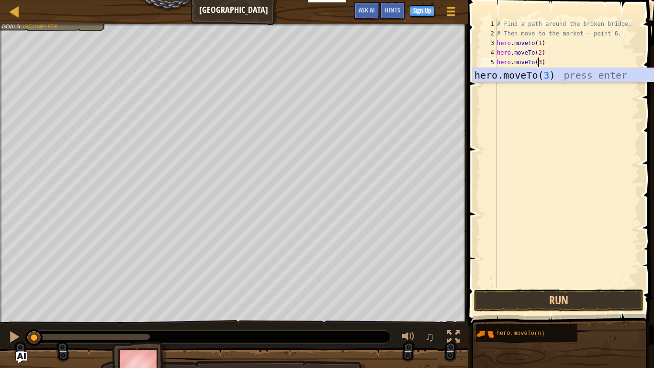
click at [530, 89] on div "# Find a path around the broken bridge. # Then move to the market - point 6. he…" at bounding box center [567, 162] width 145 height 287
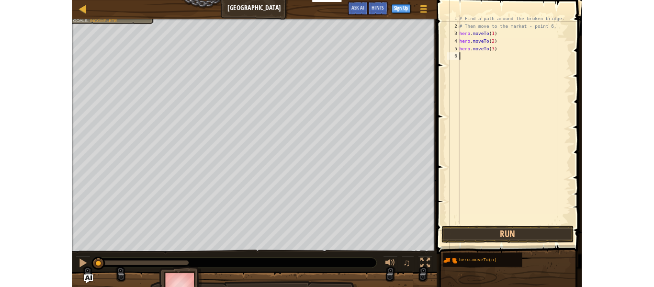
scroll to position [4, 0]
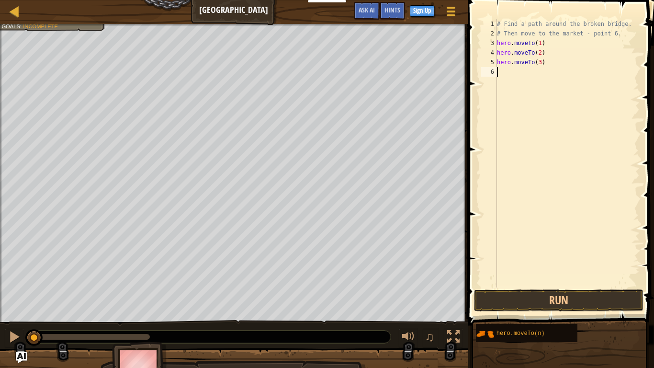
paste textarea "hero.moveTo(n)"
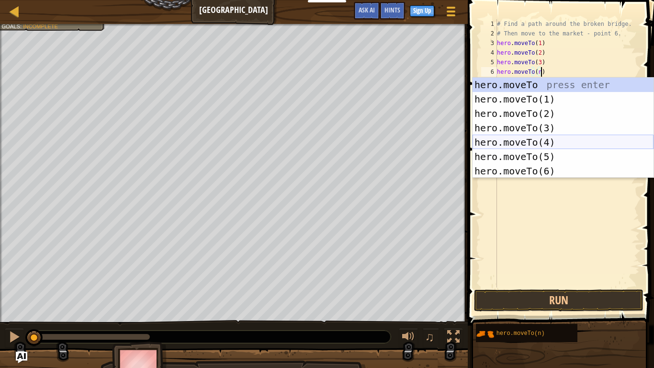
click at [551, 143] on div "hero.moveTo press enter hero.moveTo(1) press enter hero.moveTo(2) press enter h…" at bounding box center [563, 142] width 181 height 129
type textarea "hero.moveTo(n)hero.moveTo(4)"
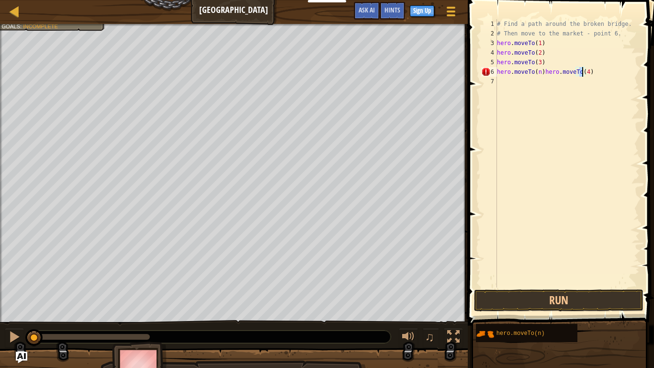
click at [600, 80] on div "# Find a path around the broken bridge. # Then move to the market - point 6. he…" at bounding box center [567, 162] width 145 height 287
click at [534, 75] on div "# Find a path around the broken bridge. # Then move to the market - point 6. he…" at bounding box center [567, 162] width 145 height 287
click at [538, 76] on div "# Find a path around the broken bridge. # Then move to the market - point 6. he…" at bounding box center [567, 162] width 145 height 287
drag, startPoint x: 538, startPoint y: 76, endPoint x: 473, endPoint y: 82, distance: 65.0
click at [473, 82] on div "hero.moveTo(n)hero.moveTo(4) 1 2 3 4 5 6 7 # Find a path around the broken brid…" at bounding box center [559, 182] width 189 height 354
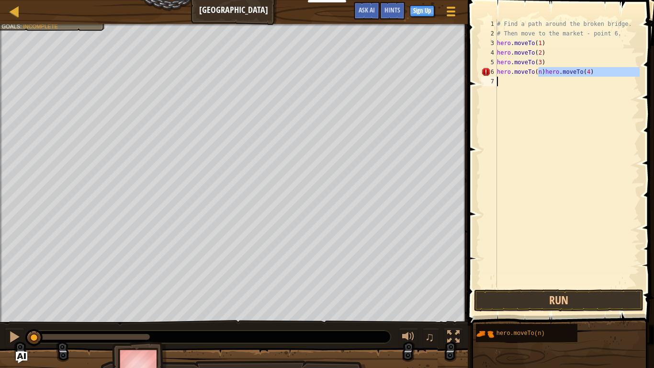
type textarea "hero.moveTo(n)hero.moveTo(4)"
click at [560, 103] on div "# Find a path around the broken bridge. # Then move to the market - point 6. he…" at bounding box center [567, 153] width 145 height 268
click at [529, 80] on div "# Find a path around the broken bridge. # Then move to the market - point 6. he…" at bounding box center [567, 162] width 145 height 287
click at [534, 77] on div "# Find a path around the broken bridge. # Then move to the market - point 6. he…" at bounding box center [567, 162] width 145 height 287
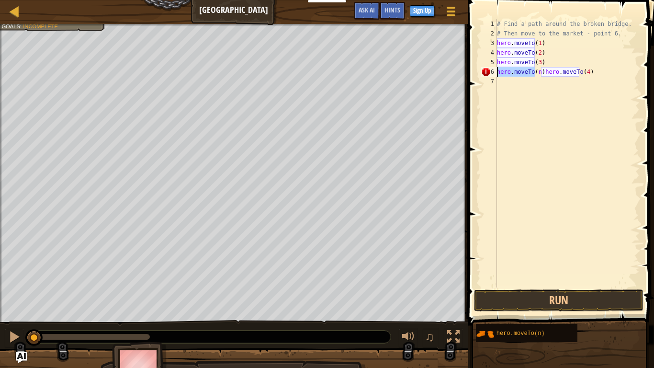
drag, startPoint x: 536, startPoint y: 75, endPoint x: 466, endPoint y: 75, distance: 69.9
click at [466, 75] on div "1 2 3 4 5 6 7 # Find a path around the broken bridge. # Then move to the market…" at bounding box center [559, 182] width 189 height 354
click at [466, 75] on span at bounding box center [562, 149] width 194 height 354
click at [538, 74] on div "# Find a path around the broken bridge. # Then move to the market - point 6. he…" at bounding box center [567, 162] width 145 height 287
click at [485, 68] on div "6" at bounding box center [489, 72] width 16 height 10
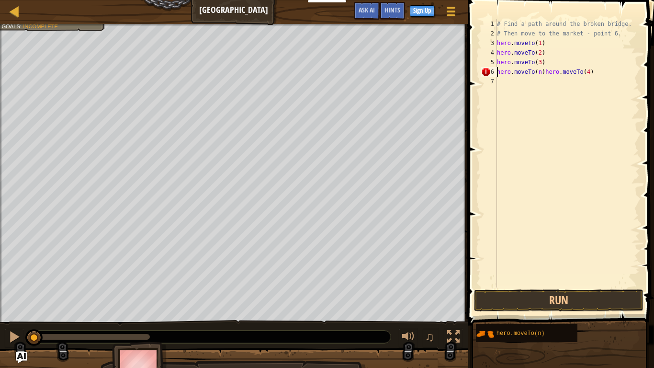
click at [485, 69] on div "6" at bounding box center [489, 72] width 16 height 10
type textarea "hero.moveTo(n)hero.moveTo(4)"
click at [529, 78] on div "# Find a path around the broken bridge. # Then move to the market - point 6. he…" at bounding box center [567, 162] width 145 height 287
click at [518, 82] on div "# Find a path around the broken bridge. # Then move to the market - point 6. he…" at bounding box center [567, 162] width 145 height 287
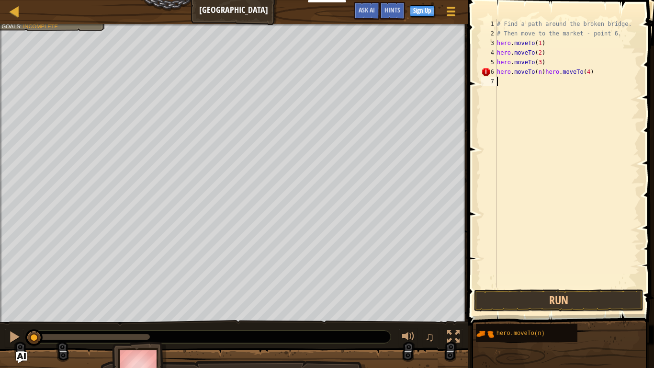
click at [488, 82] on div "7" at bounding box center [489, 82] width 16 height 10
click at [515, 80] on div "# Find a path around the broken bridge. # Then move to the market - point 6. he…" at bounding box center [567, 162] width 145 height 287
paste textarea "hero.moveTo(n)"
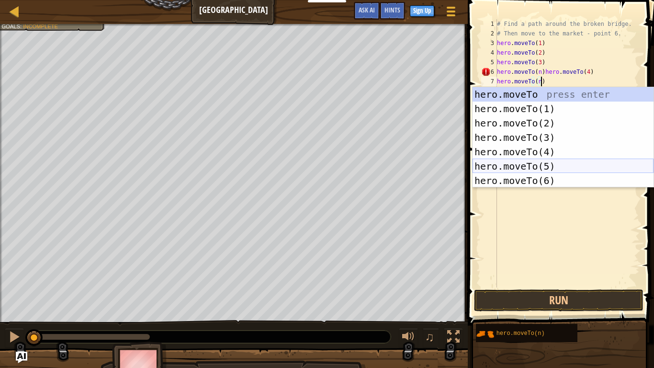
click at [566, 166] on div "hero.moveTo press enter hero.moveTo(1) press enter hero.moveTo(2) press enter h…" at bounding box center [563, 151] width 181 height 129
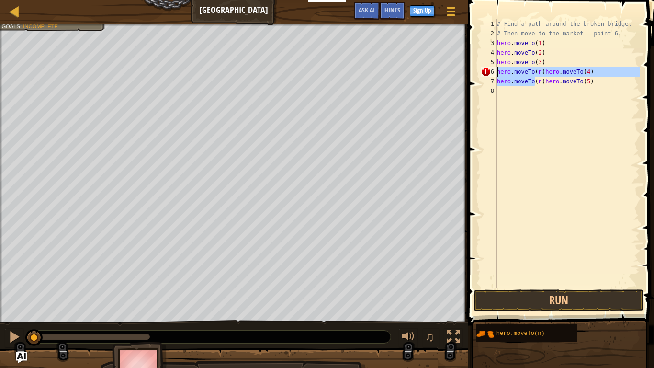
drag, startPoint x: 535, startPoint y: 83, endPoint x: 485, endPoint y: 75, distance: 50.5
click at [485, 75] on div "hero.moveTo(n)hero.moveTo(5) 1 2 3 4 5 6 7 8 # Find a path around the broken br…" at bounding box center [560, 153] width 160 height 268
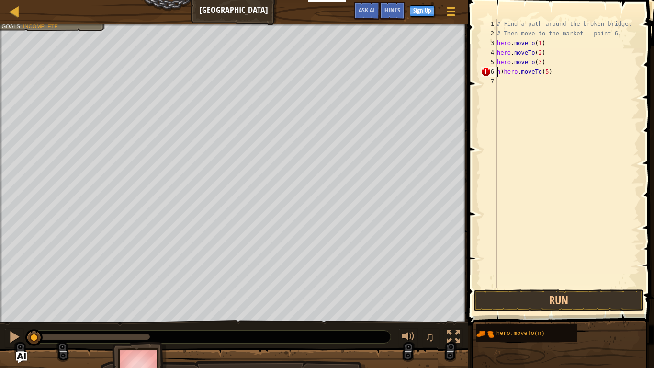
paste textarea "hero.moveTo(n)"
click at [535, 70] on div "# Find a path around the broken bridge. # Then move to the market - point 6. he…" at bounding box center [567, 162] width 145 height 287
click at [537, 73] on div "# Find a path around the broken bridge. # Then move to the market - point 6. he…" at bounding box center [567, 162] width 145 height 287
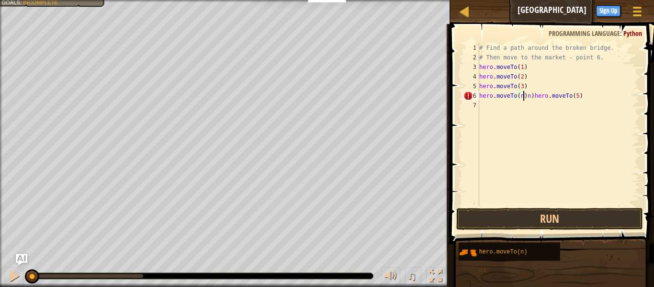
click at [524, 96] on div "# Find a path around the broken bridge. # Then move to the market - point 6. he…" at bounding box center [559, 134] width 162 height 182
click at [518, 97] on div "# Find a path around the broken bridge. # Then move to the market - point 6. he…" at bounding box center [559, 134] width 162 height 182
click at [521, 95] on div "# Find a path around the broken bridge. # Then move to the market - point 6. he…" at bounding box center [559, 134] width 162 height 182
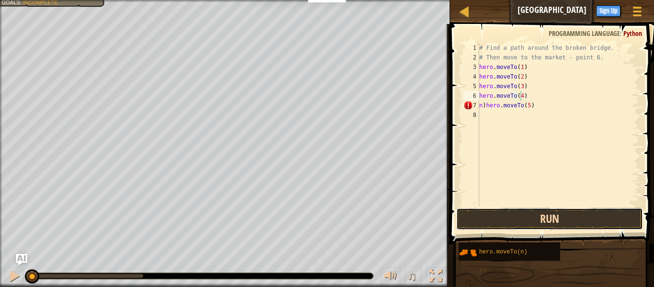
click at [511, 226] on button "Run" at bounding box center [550, 219] width 187 height 22
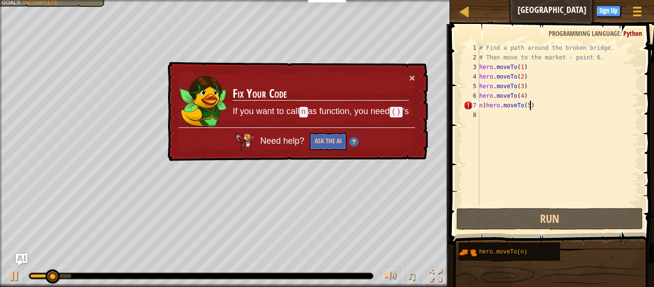
click at [530, 109] on div "# Find a path around the broken bridge. # Then move to the market - point 6. he…" at bounding box center [559, 134] width 162 height 182
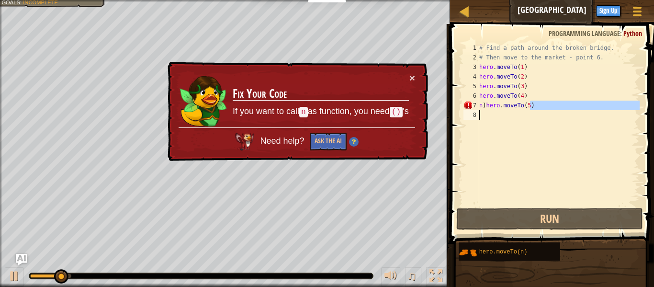
drag, startPoint x: 534, startPoint y: 109, endPoint x: 392, endPoint y: 114, distance: 142.4
click at [392, 114] on div "Map Broken Bridge Game Menu Done Sign Up Hints Ask AI 1 ההההההההההההההההההההההה…" at bounding box center [327, 143] width 654 height 287
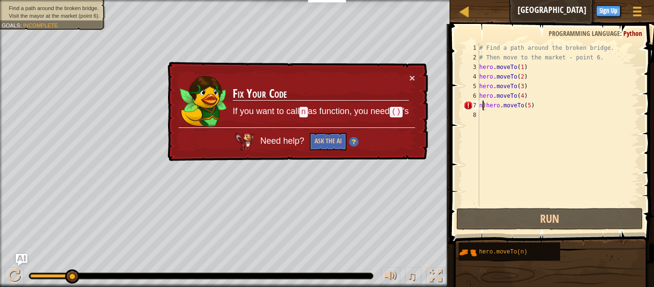
click at [484, 103] on div "# Find a path around the broken bridge. # Then move to the market - point 6. he…" at bounding box center [559, 134] width 162 height 182
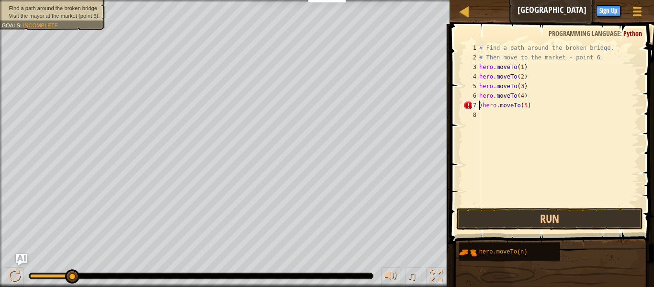
click at [485, 103] on div "# Find a path around the broken bridge. # Then move to the market - point 6. he…" at bounding box center [559, 134] width 162 height 182
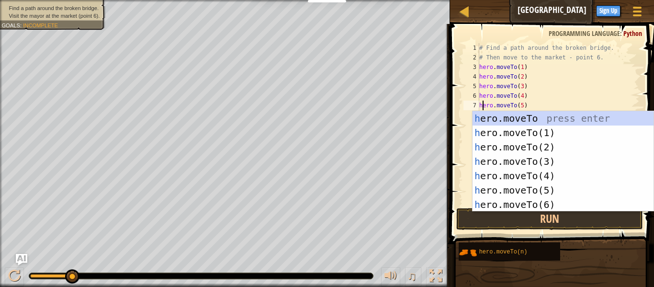
scroll to position [4, 0]
type textarea "hero.moveTo(5)"
click at [514, 212] on button "Run" at bounding box center [550, 219] width 187 height 22
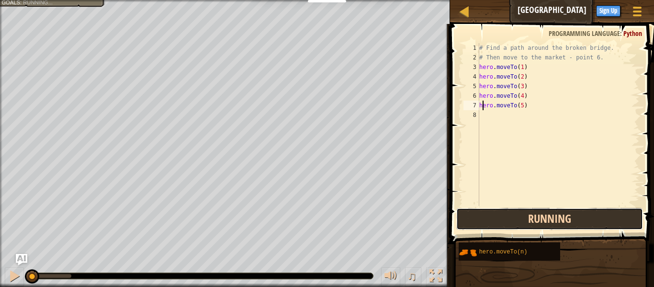
click at [516, 213] on button "Running" at bounding box center [550, 219] width 187 height 22
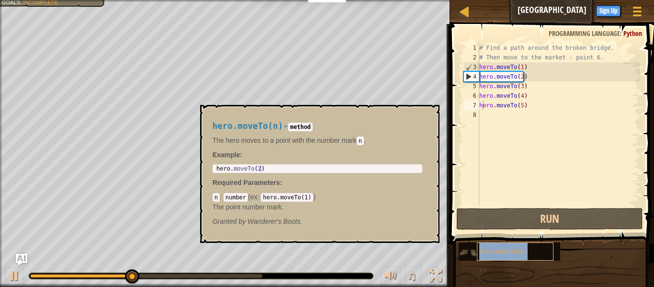
click at [526, 248] on div "hero.moveTo(n)" at bounding box center [515, 251] width 77 height 18
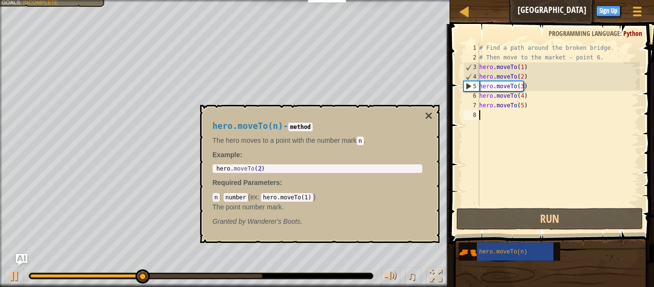
click at [503, 139] on div "# Find a path around the broken bridge. # Then move to the market - point 6. he…" at bounding box center [559, 134] width 162 height 182
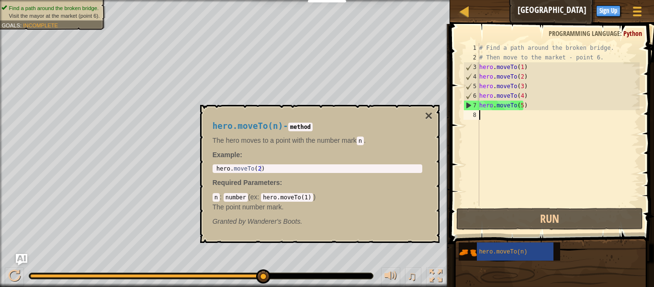
drag, startPoint x: 533, startPoint y: 124, endPoint x: 541, endPoint y: 165, distance: 42.4
click at [541, 165] on div "# Find a path around the broken bridge. # Then move to the market - point 6. he…" at bounding box center [559, 134] width 162 height 182
drag, startPoint x: 541, startPoint y: 165, endPoint x: 286, endPoint y: 184, distance: 256.0
click at [310, 206] on p "The point number mark." at bounding box center [318, 207] width 210 height 10
click at [432, 111] on button "×" at bounding box center [429, 115] width 8 height 13
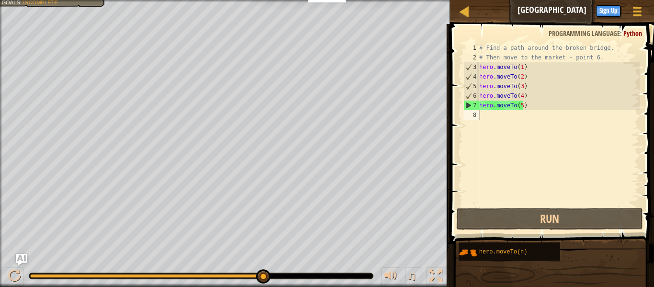
click at [17, 22] on div "Find a path around the broken bridge. Visit the mayor at the market (point 6). …" at bounding box center [225, 143] width 450 height 287
click at [63, 228] on div "Find a path around the broken bridge. Visit the mayor at the market (point 6). …" at bounding box center [327, 143] width 654 height 287
click at [15, 274] on div at bounding box center [14, 276] width 12 height 12
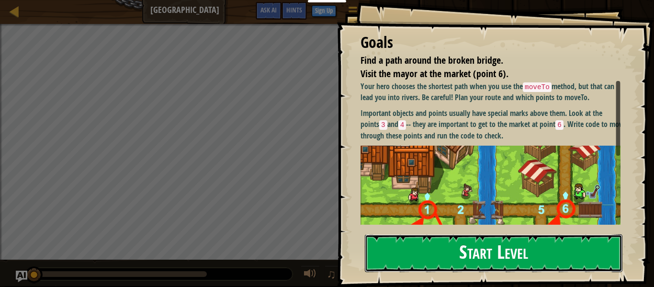
click at [468, 252] on button "Start Level" at bounding box center [494, 253] width 258 height 38
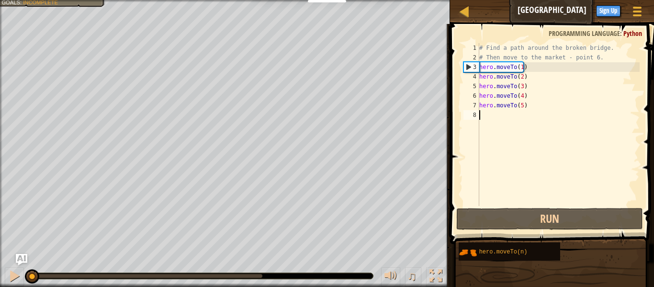
drag, startPoint x: 543, startPoint y: 138, endPoint x: 540, endPoint y: 145, distance: 7.9
click at [540, 145] on div "# Find a path around the broken bridge. # Then move to the market - point 6. he…" at bounding box center [559, 134] width 162 height 182
click at [257, 272] on div "Find a path around the broken bridge. Visit the mayor at the market (point 6). …" at bounding box center [327, 143] width 654 height 287
click at [19, 270] on div at bounding box center [14, 276] width 12 height 12
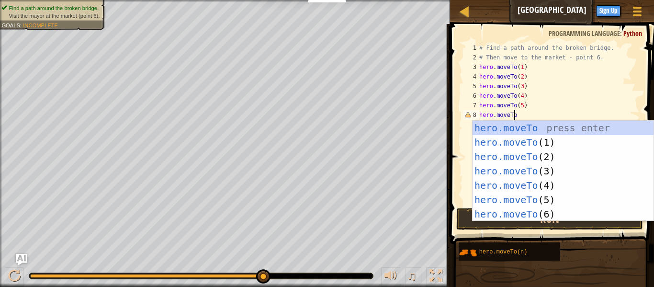
scroll to position [4, 2]
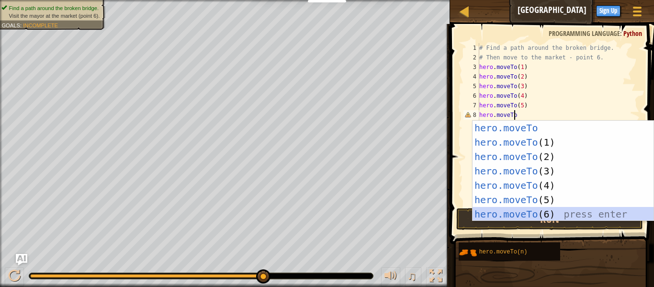
click at [508, 212] on div "hero.moveTo press enter hero.moveTo (1) press enter hero.moveTo (2) press enter…" at bounding box center [563, 185] width 181 height 129
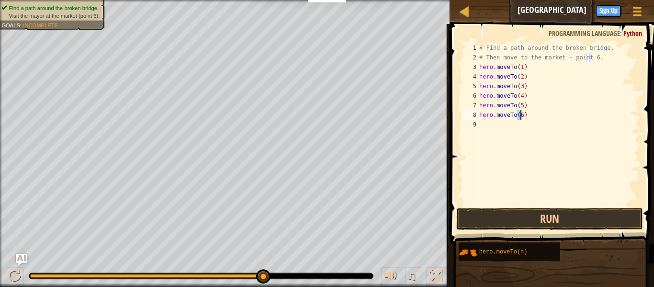
type textarea "hero.moveTo(6)"
click at [512, 220] on button "Run" at bounding box center [550, 219] width 187 height 22
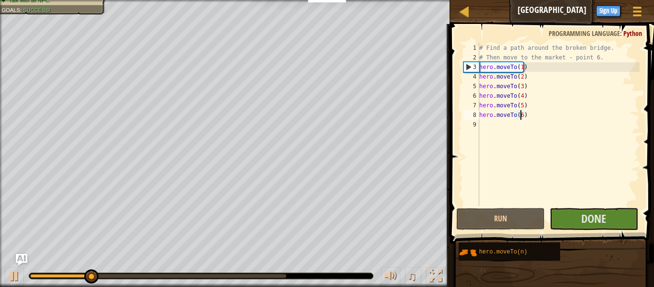
click at [488, 131] on div "# Find a path around the broken bridge. # Then move to the market - point 6. he…" at bounding box center [559, 134] width 162 height 182
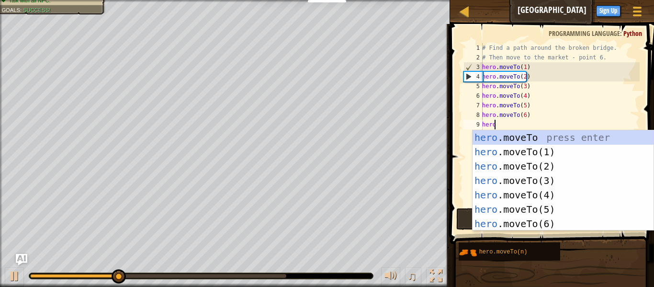
scroll to position [4, 0]
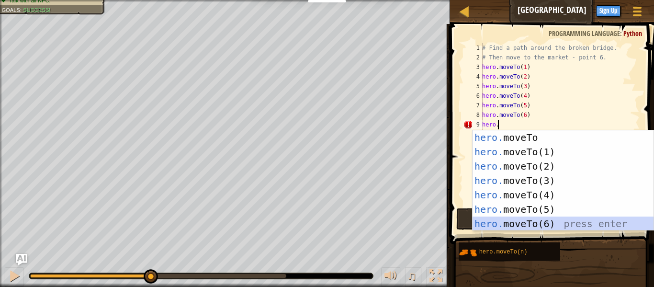
click at [540, 222] on div "hero. moveTo press enter hero. moveTo(1) press enter hero. moveTo(2) press ente…" at bounding box center [563, 194] width 181 height 129
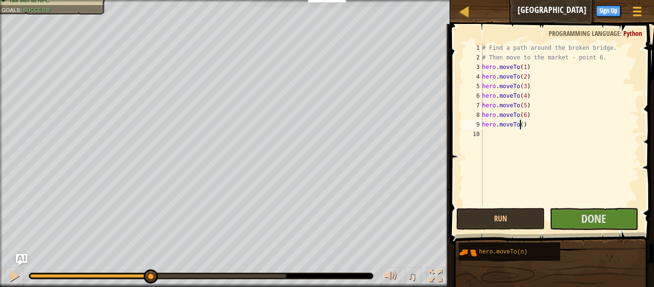
type textarea "hero.moveTo(7)"
click at [492, 137] on div "# Find a path around the broken bridge. # Then move to the market - point 6. he…" at bounding box center [560, 134] width 160 height 182
paste textarea "hero.moveTo(n)"
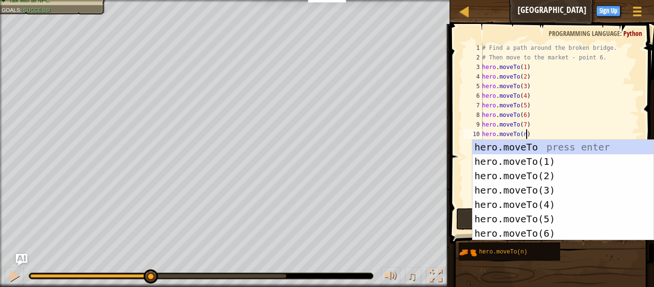
click at [520, 134] on div "# Find a path around the broken bridge. # Then move to the market - point 6. he…" at bounding box center [560, 134] width 160 height 182
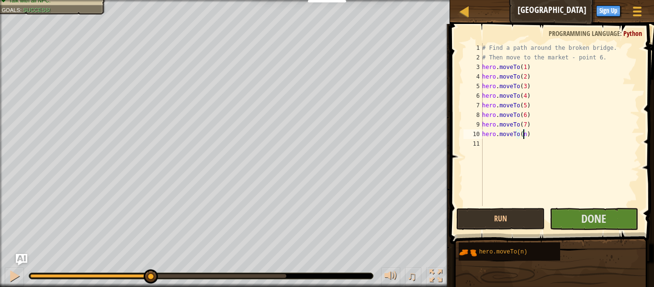
click at [524, 135] on div "# Find a path around the broken bridge. # Then move to the market - point 6. he…" at bounding box center [560, 134] width 160 height 182
type textarea "hero.moveTo(8)"
click at [485, 167] on div "# Find a path around the broken bridge. # Then move to the market - point 6. he…" at bounding box center [560, 134] width 160 height 182
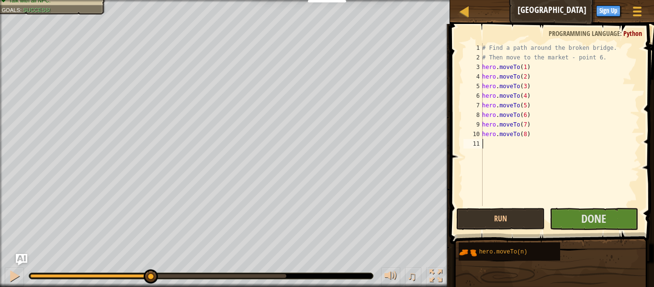
paste textarea "hero.moveTo(n)"
click at [522, 144] on div "# Find a path around the broken bridge. # Then move to the market - point 6. he…" at bounding box center [560, 134] width 160 height 182
click at [523, 144] on div "# Find a path around the broken bridge. # Then move to the market - point 6. he…" at bounding box center [560, 134] width 160 height 182
type textarea "hero.moveTo(9)"
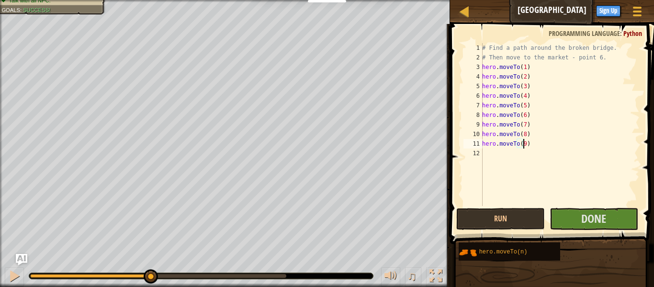
scroll to position [4, 3]
click at [501, 150] on div "# Find a path around the broken bridge. # Then move to the market - point 6. he…" at bounding box center [560, 134] width 160 height 182
paste textarea "hero.moveTo(n)"
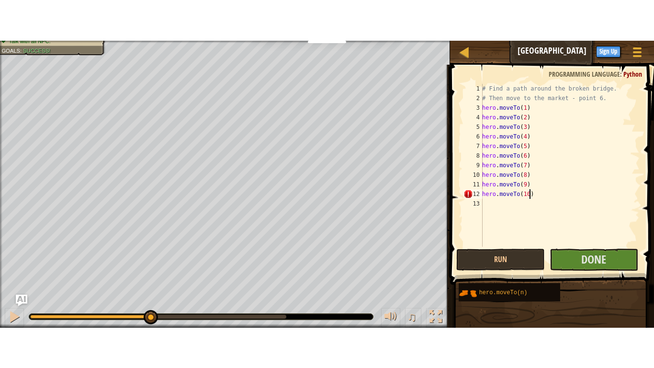
scroll to position [4, 3]
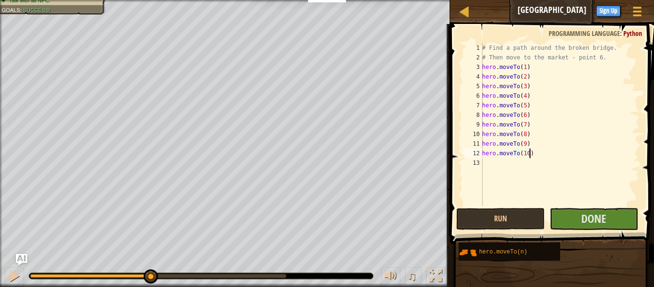
type textarea "hero.moveTo(10)"
click at [600, 219] on span "Done" at bounding box center [594, 218] width 25 height 15
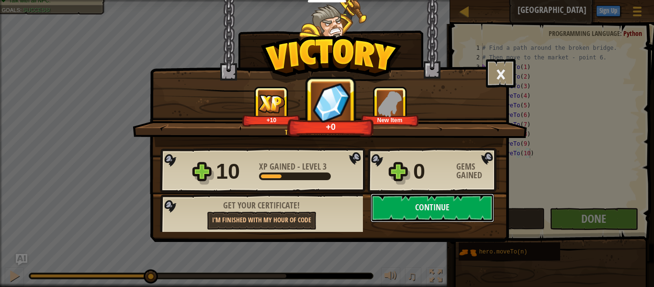
click at [423, 208] on button "Continue" at bounding box center [433, 208] width 124 height 29
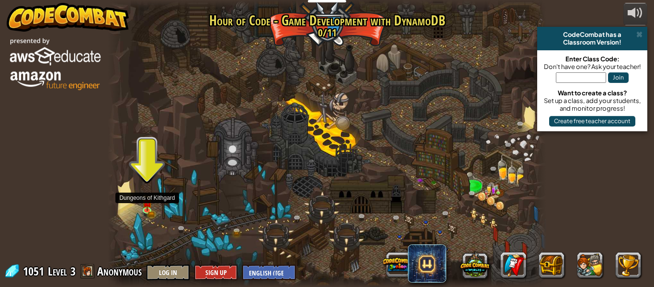
click at [147, 209] on img at bounding box center [147, 202] width 10 height 17
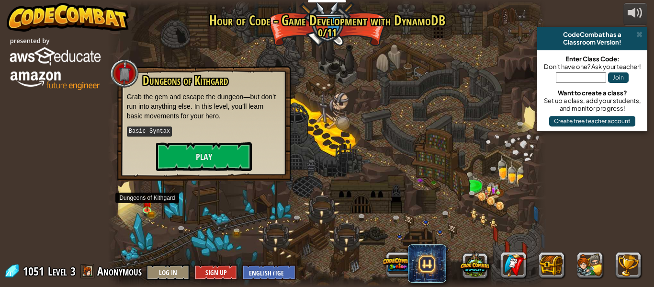
click at [147, 209] on img at bounding box center [147, 202] width 10 height 17
click at [213, 151] on button "Play" at bounding box center [204, 156] width 96 height 29
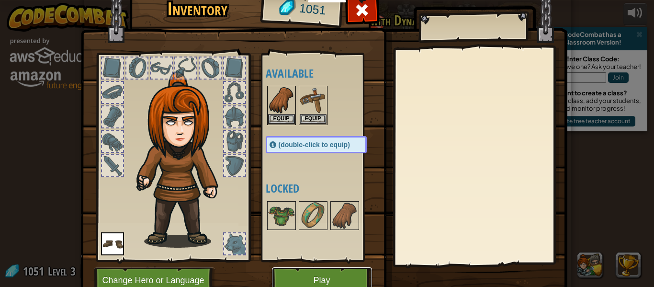
click at [324, 279] on button "Play" at bounding box center [322, 280] width 100 height 26
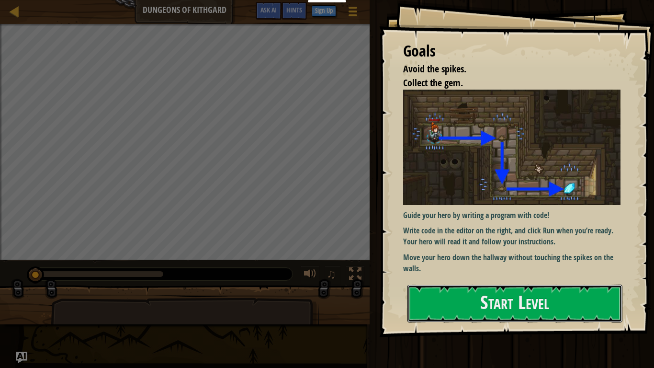
drag, startPoint x: 487, startPoint y: 167, endPoint x: 448, endPoint y: 178, distance: 40.3
click at [487, 285] on button "Start Level" at bounding box center [515, 304] width 215 height 38
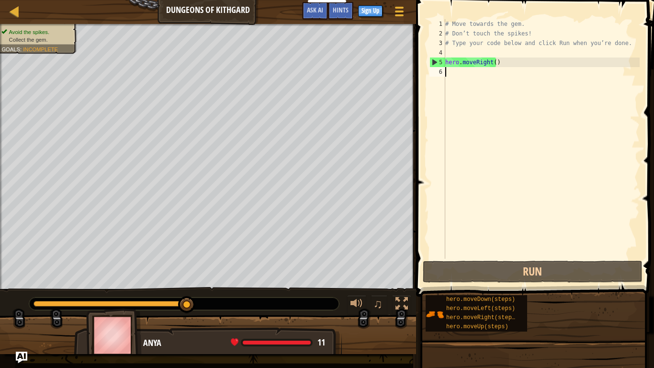
click at [496, 63] on div "# Move towards the gem. # Don’t touch the spikes! # Type your code below and cl…" at bounding box center [542, 148] width 196 height 259
type textarea "hero.moveRight()"
drag, startPoint x: 493, startPoint y: 61, endPoint x: 427, endPoint y: 57, distance: 66.7
click at [427, 57] on div "hero.moveRight() 1 2 3 4 5 6 # Move towards the gem. # Don’t touch the spikes! …" at bounding box center [533, 167] width 241 height 325
click at [470, 78] on div "# Move towards the gem. # Don’t touch the spikes! # Type your code below and cl…" at bounding box center [542, 148] width 196 height 259
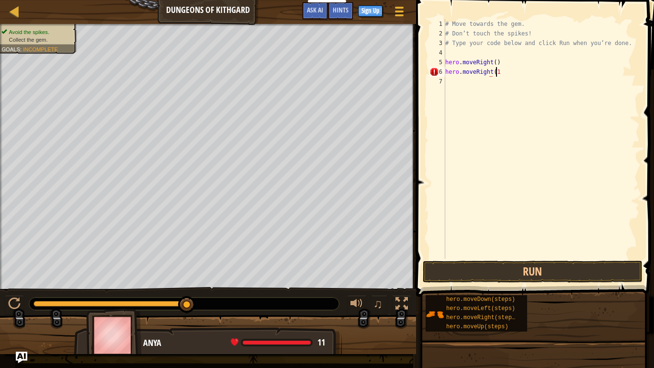
scroll to position [4, 3]
click at [504, 73] on div "# Move towards the gem. # Don’t touch the spikes! # Type your code below and cl…" at bounding box center [542, 148] width 196 height 259
click at [394, 64] on div "Map Dungeons of Kithgard Game Menu Done Sign Up Hints Ask AI 1 הההההההההההההההה…" at bounding box center [327, 184] width 654 height 368
type textarea "hero.moveRight()"
type textarea "hero.moveRight(1)"
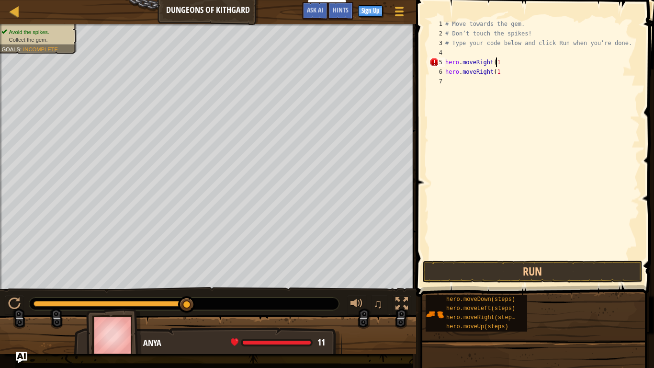
scroll to position [4, 4]
click at [525, 79] on div "# Move towards the gem. # Don’t touch the spikes! # Type your code below and cl…" at bounding box center [542, 148] width 196 height 259
click at [504, 77] on div "# Move towards the gem. # Don’t touch the spikes! # Type your code below and cl…" at bounding box center [542, 148] width 196 height 259
click at [498, 74] on div "# Move towards the gem. # Don’t touch the spikes! # Type your code below and cl…" at bounding box center [542, 148] width 196 height 259
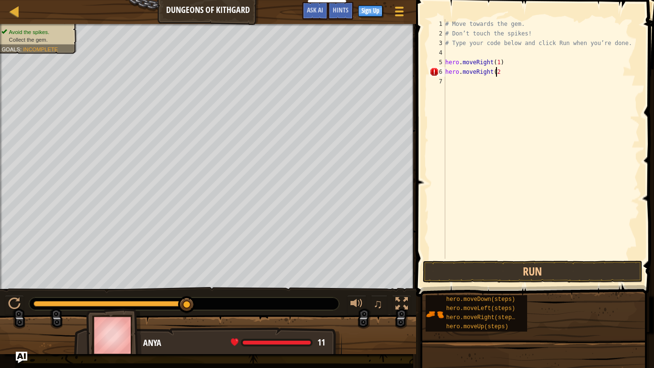
type textarea "hero.moveRight(2)"
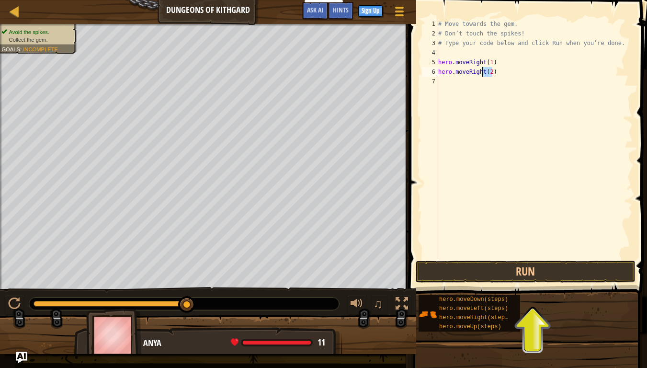
drag, startPoint x: 513, startPoint y: 70, endPoint x: 486, endPoint y: 71, distance: 26.8
click at [486, 71] on div "# Move towards the gem. # Don’t touch the spikes! # Type your code below and cl…" at bounding box center [534, 148] width 196 height 259
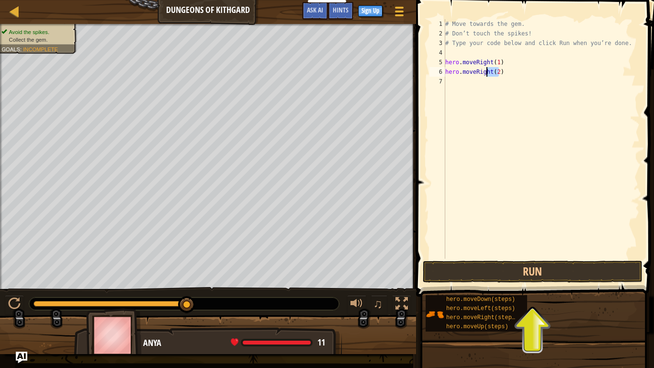
click at [512, 77] on div "# Move towards the gem. # Don’t touch the spikes! # Type your code below and cl…" at bounding box center [542, 148] width 196 height 259
click at [380, 74] on div "Map Dungeons of Kithgard Game Menu Done Sign Up Hints Ask AI 1 הההההההההההההההה…" at bounding box center [327, 184] width 654 height 368
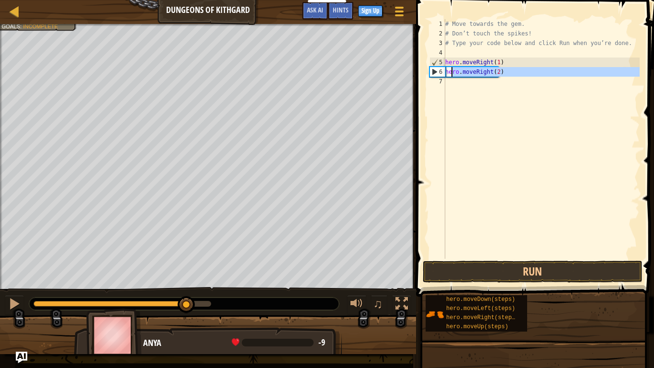
drag, startPoint x: 510, startPoint y: 79, endPoint x: 450, endPoint y: 75, distance: 59.5
click at [450, 75] on div "# Move towards the gem. # Don’t touch the spikes! # Type your code below and cl…" at bounding box center [542, 148] width 196 height 259
type textarea "hero.moveRight(2)"
click at [516, 101] on div "# Move towards the gem. # Don’t touch the spikes! # Type your code below and cl…" at bounding box center [542, 139] width 196 height 240
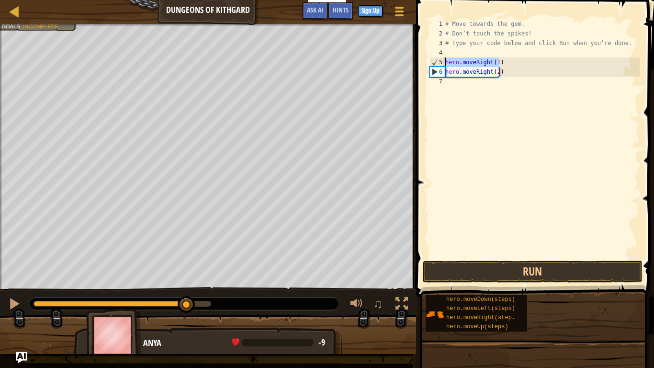
drag, startPoint x: 512, startPoint y: 58, endPoint x: 428, endPoint y: 60, distance: 83.4
click at [428, 60] on div "1 2 3 4 5 6 7 # Move towards the gem. # Don’t touch the spikes! # Type your cod…" at bounding box center [534, 139] width 212 height 240
type textarea "hero.moveRight(1)"
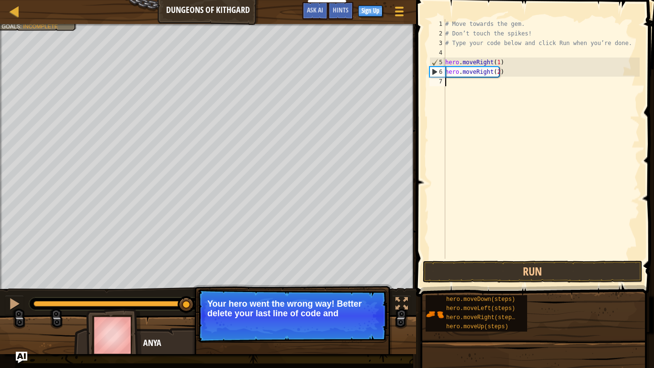
click at [502, 97] on div "# Move towards the gem. # Don’t touch the spikes! # Type your code below and cl…" at bounding box center [542, 148] width 196 height 259
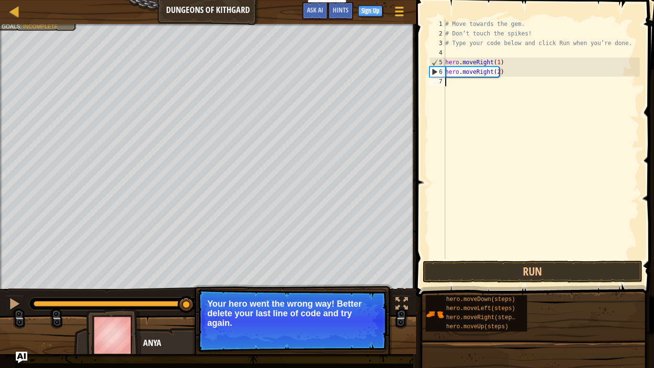
paste textarea "hero.moveRight(1)"
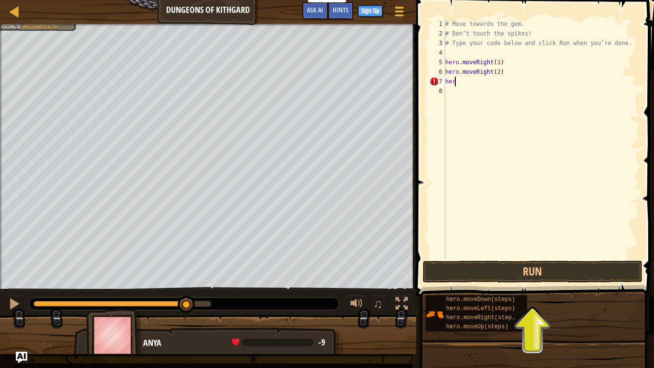
type textarea "h"
click at [519, 268] on button "Run" at bounding box center [533, 272] width 220 height 22
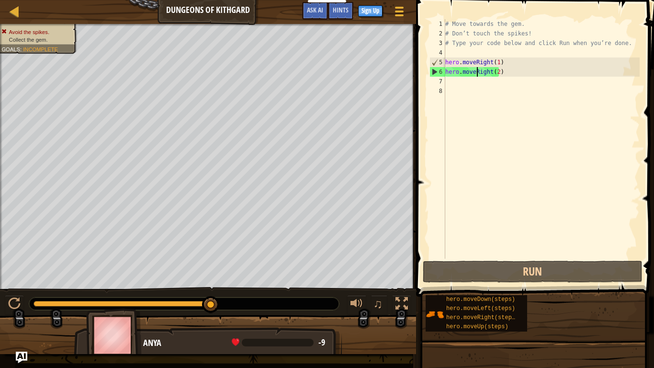
click at [479, 72] on div "# Move towards the gem. # Don’t touch the spikes! # Type your code below and cl…" at bounding box center [542, 148] width 196 height 259
drag, startPoint x: 489, startPoint y: 72, endPoint x: 462, endPoint y: 75, distance: 26.6
click at [462, 75] on div "# Move towards the gem. # Don’t touch the spikes! # Type your code below and cl…" at bounding box center [542, 148] width 196 height 259
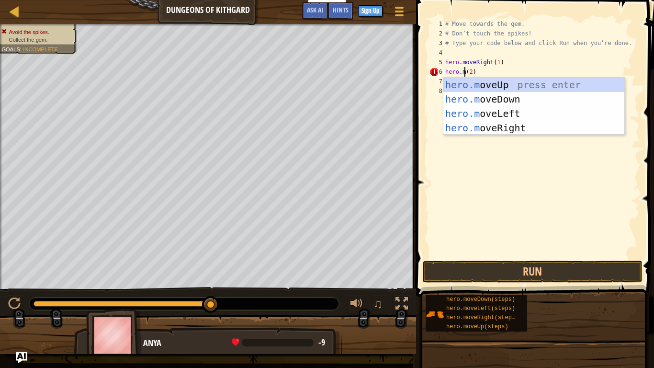
scroll to position [4, 1]
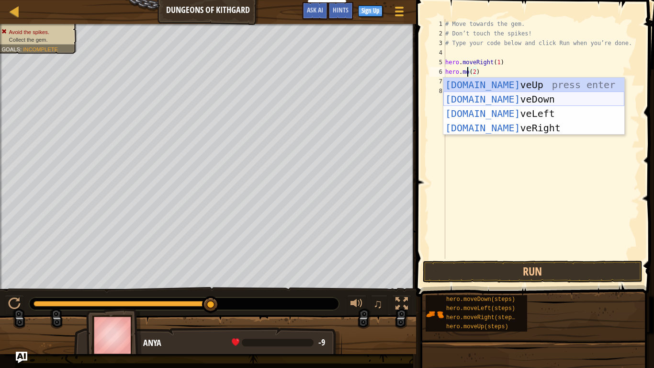
click at [530, 96] on div "[DOMAIN_NAME] veUp press enter [DOMAIN_NAME] veDown press enter [DOMAIN_NAME] v…" at bounding box center [534, 121] width 181 height 86
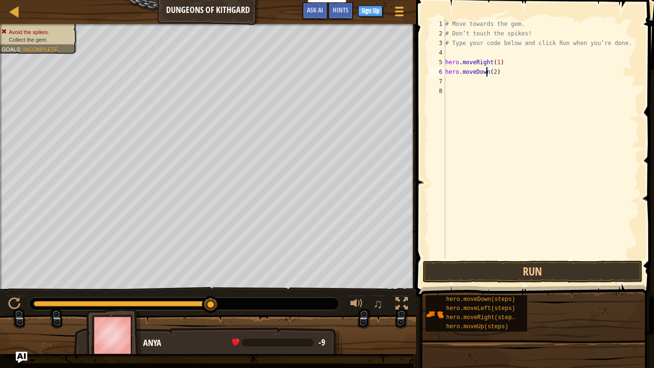
type textarea "hero.moveDown(2)"
click at [534, 272] on button "Run" at bounding box center [533, 272] width 220 height 22
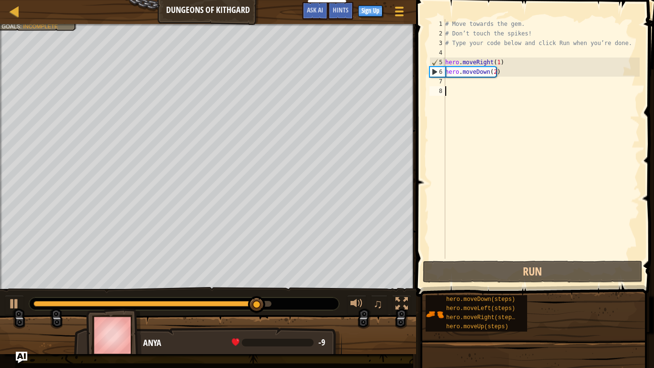
click at [480, 87] on div "# Move towards the gem. # Don’t touch the spikes! # Type your code below and cl…" at bounding box center [542, 148] width 196 height 259
click at [468, 79] on div "# Move towards the gem. # Don’t touch the spikes! # Type your code below and cl…" at bounding box center [542, 148] width 196 height 259
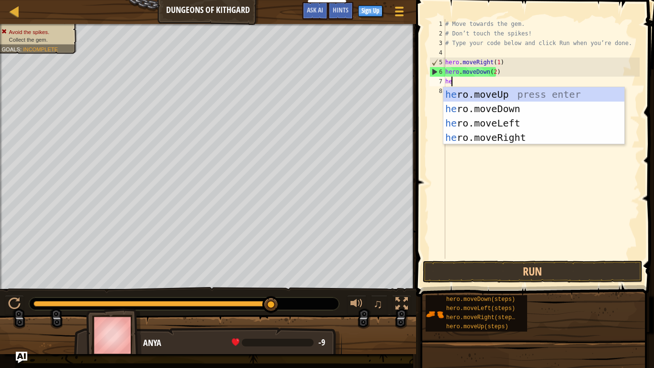
type textarea "hero"
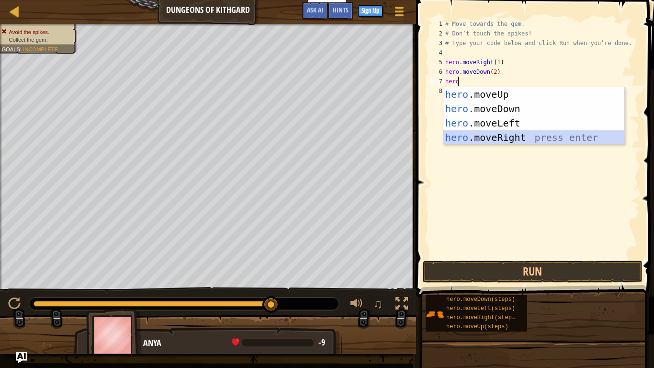
click at [526, 139] on div "hero .moveUp press enter hero .moveDown press enter hero .moveLeft press enter …" at bounding box center [534, 130] width 181 height 86
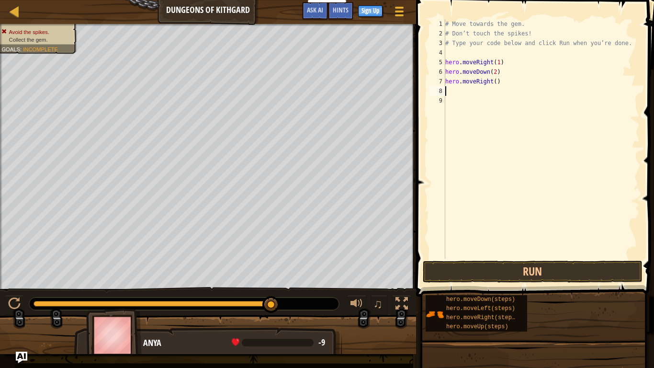
click at [491, 83] on div "# Move towards the gem. # Don’t touch the spikes! # Type your code below and cl…" at bounding box center [542, 148] width 196 height 259
click at [493, 83] on div "# Move towards the gem. # Don’t touch the spikes! # Type your code below and cl…" at bounding box center [542, 148] width 196 height 259
type textarea "hero.moveRight(3)"
click at [516, 265] on button "Run" at bounding box center [533, 272] width 220 height 22
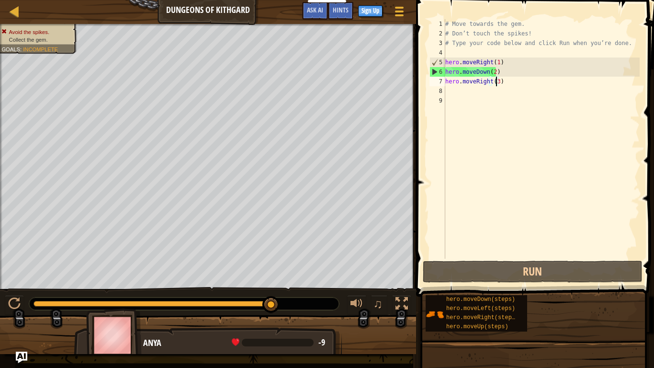
click at [463, 88] on div "# Move towards the gem. # Don’t touch the spikes! # Type your code below and cl…" at bounding box center [542, 148] width 196 height 259
type textarea "h"
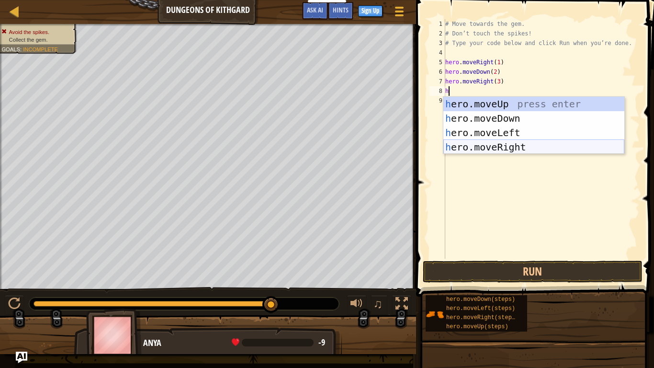
click at [492, 150] on div "h ero.moveUp press enter h ero.moveDown press enter h ero.moveLeft press enter …" at bounding box center [534, 140] width 181 height 86
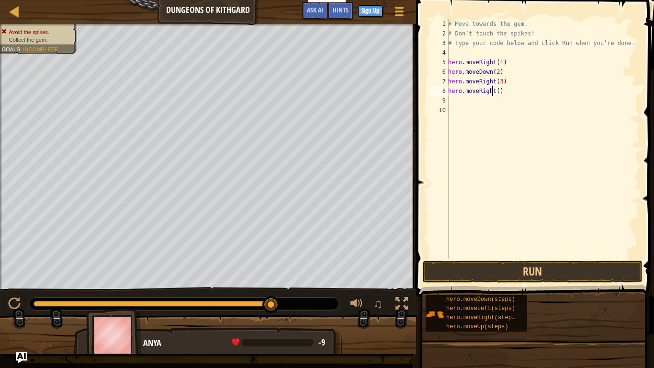
click at [493, 94] on div "# Move towards the gem. # Don’t touch the spikes! # Type your code below and cl…" at bounding box center [543, 148] width 194 height 259
click at [494, 94] on div "# Move towards the gem. # Don’t touch the spikes! # Type your code below and cl…" at bounding box center [543, 148] width 194 height 259
type textarea "hero.moveRight(4)"
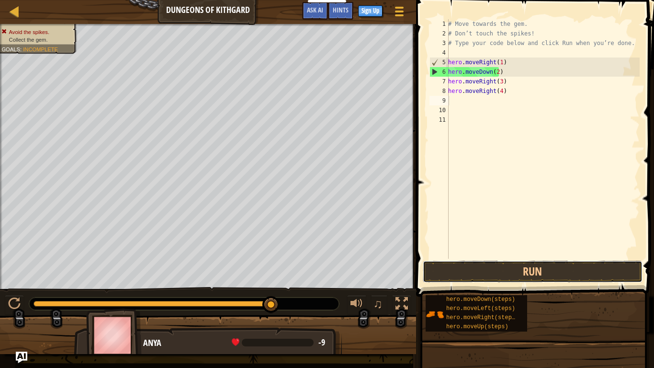
click at [507, 269] on button "Run" at bounding box center [533, 272] width 220 height 22
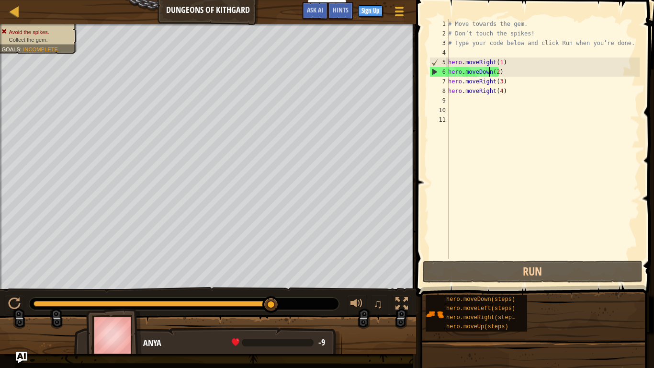
click at [488, 70] on div "# Move towards the gem. # Don’t touch the spikes! # Type your code below and cl…" at bounding box center [543, 148] width 194 height 259
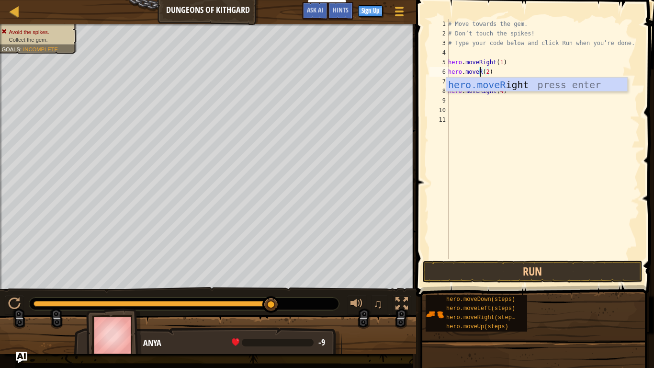
scroll to position [4, 2]
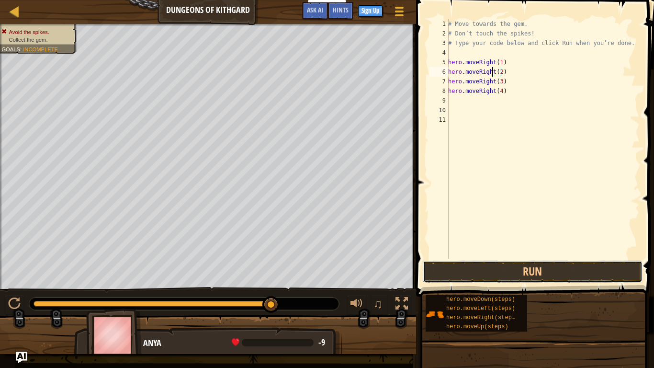
drag, startPoint x: 517, startPoint y: 278, endPoint x: 547, endPoint y: 279, distance: 30.2
click at [547, 279] on button "Run" at bounding box center [533, 272] width 220 height 22
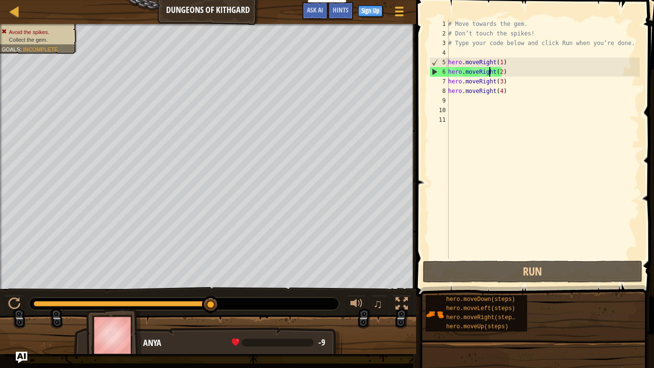
click at [490, 70] on div "# Move towards the gem. # Don’t touch the spikes! # Type your code below and cl…" at bounding box center [543, 148] width 194 height 259
click at [491, 69] on div "# Move towards the gem. # Don’t touch the spikes! # Type your code below and cl…" at bounding box center [543, 148] width 194 height 259
drag, startPoint x: 491, startPoint y: 69, endPoint x: 477, endPoint y: 69, distance: 14.9
click at [477, 69] on div "# Move towards the gem. # Don’t touch the spikes! # Type your code below and cl…" at bounding box center [543, 148] width 194 height 259
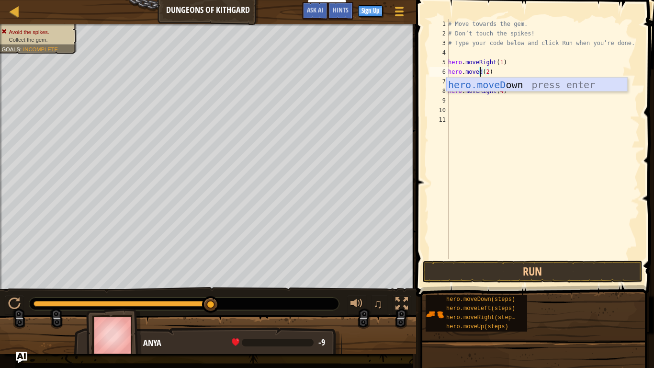
click at [499, 86] on div "hero.moveD own press enter" at bounding box center [536, 99] width 181 height 43
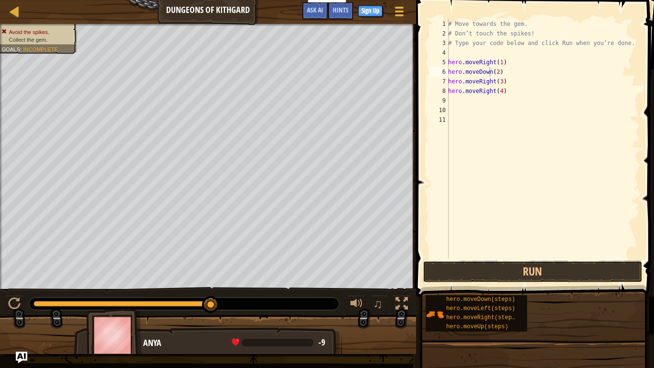
click at [508, 270] on button "Run" at bounding box center [533, 272] width 220 height 22
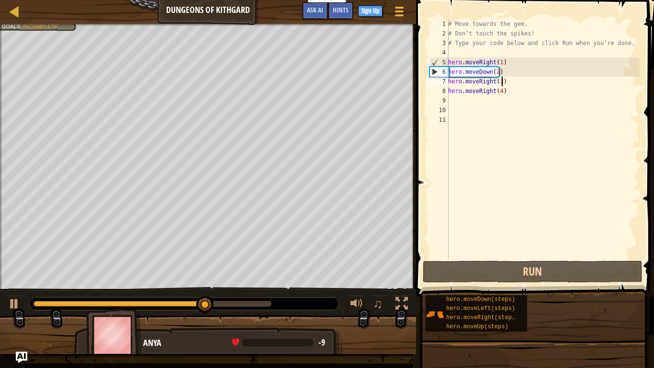
click at [511, 83] on div "# Move towards the gem. # Don’t touch the spikes! # Type your code below and cl…" at bounding box center [543, 148] width 194 height 259
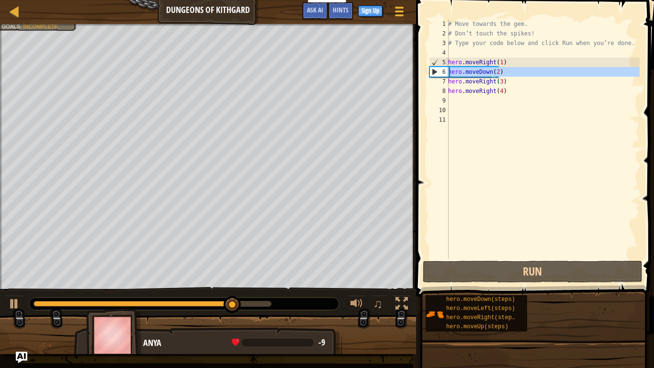
click at [431, 74] on div "6" at bounding box center [439, 72] width 19 height 10
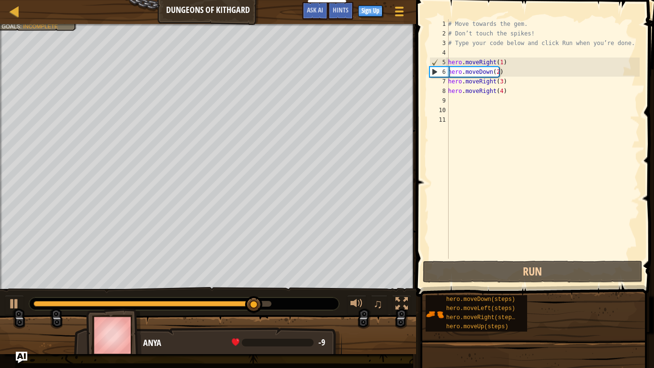
click at [503, 80] on div "# Move towards the gem. # Don’t touch the spikes! # Type your code below and cl…" at bounding box center [543, 148] width 194 height 259
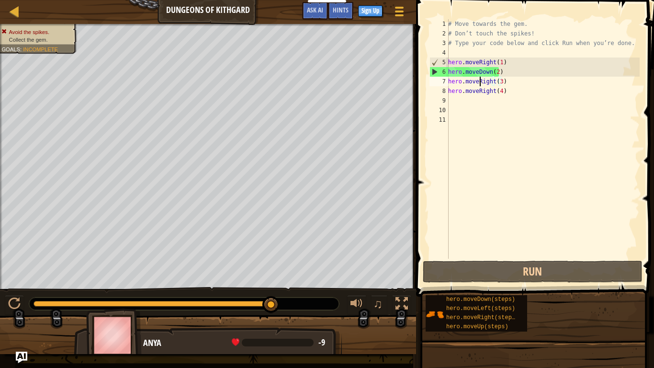
click at [479, 82] on div "# Move towards the gem. # Don’t touch the spikes! # Type your code below and cl…" at bounding box center [543, 148] width 194 height 259
click at [491, 81] on div "# Move towards the gem. # Don’t touch the spikes! # Type your code below and cl…" at bounding box center [543, 148] width 194 height 259
click at [490, 79] on div "# Move towards the gem. # Don’t touch the spikes! # Type your code below and cl…" at bounding box center [543, 148] width 194 height 259
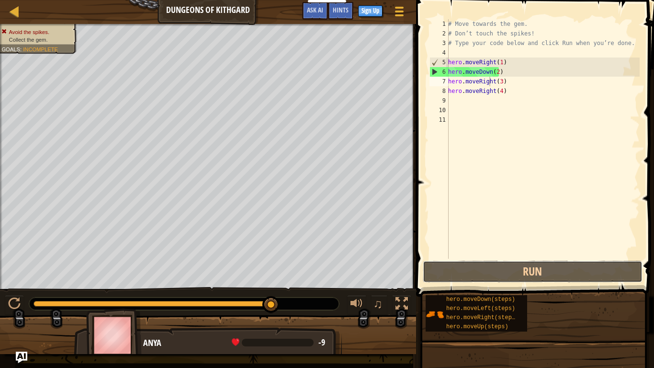
click at [514, 274] on button "Run" at bounding box center [533, 272] width 220 height 22
click at [485, 82] on div "# Move towards the gem. # Don’t touch the spikes! # Type your code below and cl…" at bounding box center [543, 148] width 194 height 259
click at [491, 85] on div "# Move towards the gem. # Don’t touch the spikes! # Type your code below and cl…" at bounding box center [543, 148] width 194 height 259
drag, startPoint x: 491, startPoint y: 85, endPoint x: 476, endPoint y: 84, distance: 15.8
click at [476, 84] on div "# Move towards the gem. # Don’t touch the spikes! # Type your code below and cl…" at bounding box center [543, 148] width 194 height 259
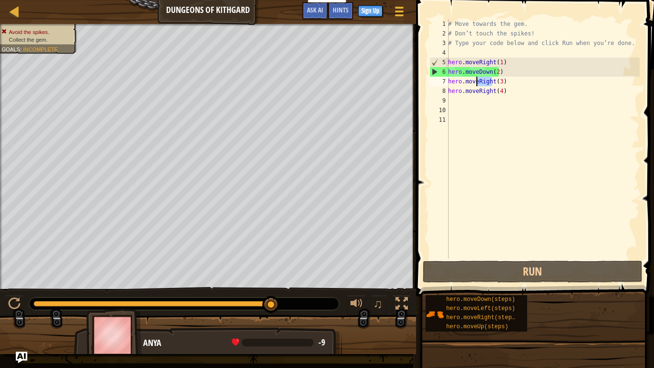
click at [503, 81] on div "# Move towards the gem. # Don’t touch the spikes! # Type your code below and cl…" at bounding box center [543, 148] width 194 height 259
click at [476, 80] on div "# Move towards the gem. # Don’t touch the spikes! # Type your code below and cl…" at bounding box center [543, 148] width 194 height 259
drag, startPoint x: 476, startPoint y: 80, endPoint x: 493, endPoint y: 80, distance: 17.7
click at [493, 80] on div "# Move towards the gem. # Don’t touch the spikes! # Type your code below and cl…" at bounding box center [543, 148] width 194 height 259
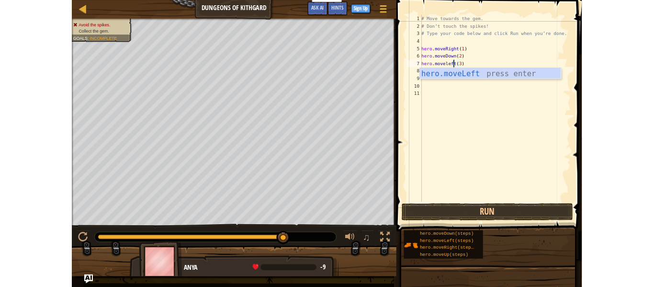
scroll to position [4, 3]
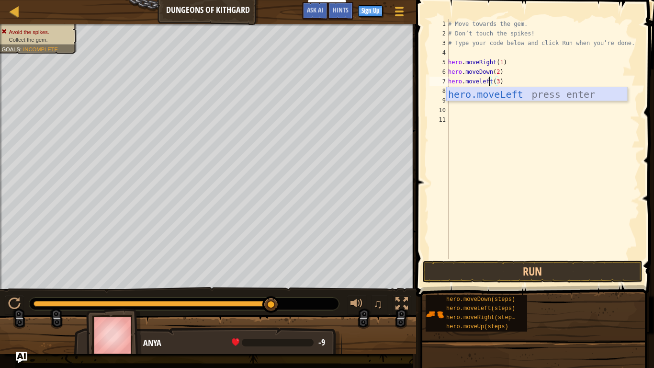
click at [511, 94] on div "hero.moveLeft press enter" at bounding box center [536, 108] width 181 height 43
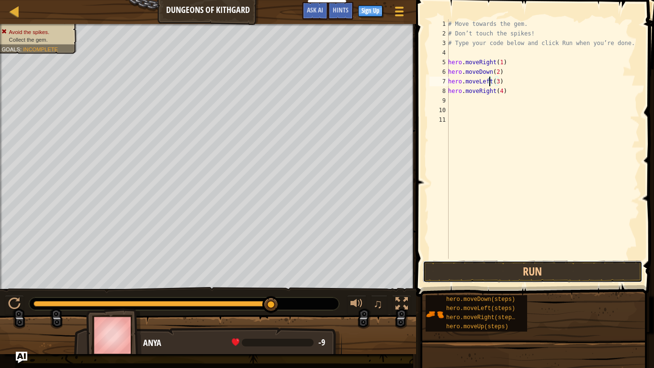
click at [508, 269] on button "Run" at bounding box center [533, 272] width 220 height 22
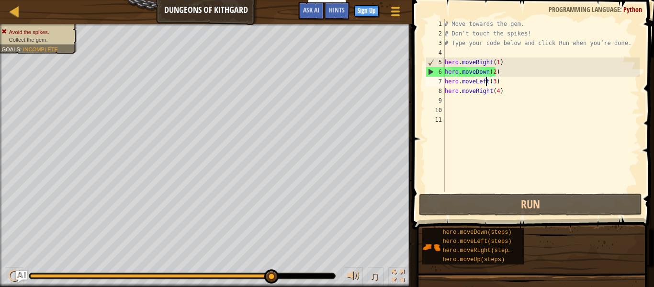
click at [435, 75] on div "6" at bounding box center [435, 72] width 19 height 10
click at [430, 69] on div "6" at bounding box center [435, 72] width 19 height 10
click at [432, 73] on div "6" at bounding box center [435, 72] width 19 height 10
click at [486, 89] on div "# Move towards the gem. # Don’t touch the spikes! # Type your code below and cl…" at bounding box center [541, 115] width 197 height 192
type textarea "hero.moveRight(4)"
